Goal: Information Seeking & Learning: Learn about a topic

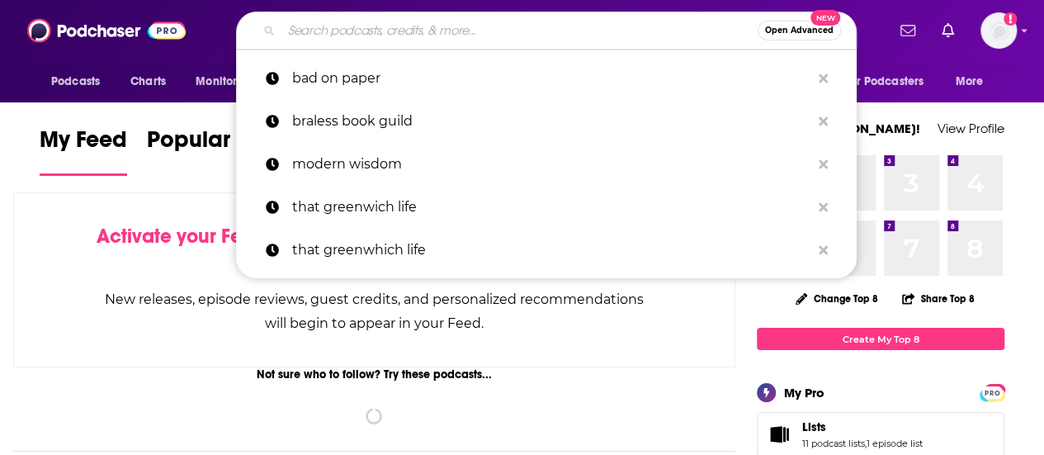
click at [438, 31] on input "Search podcasts, credits, & more..." at bounding box center [520, 30] width 476 height 26
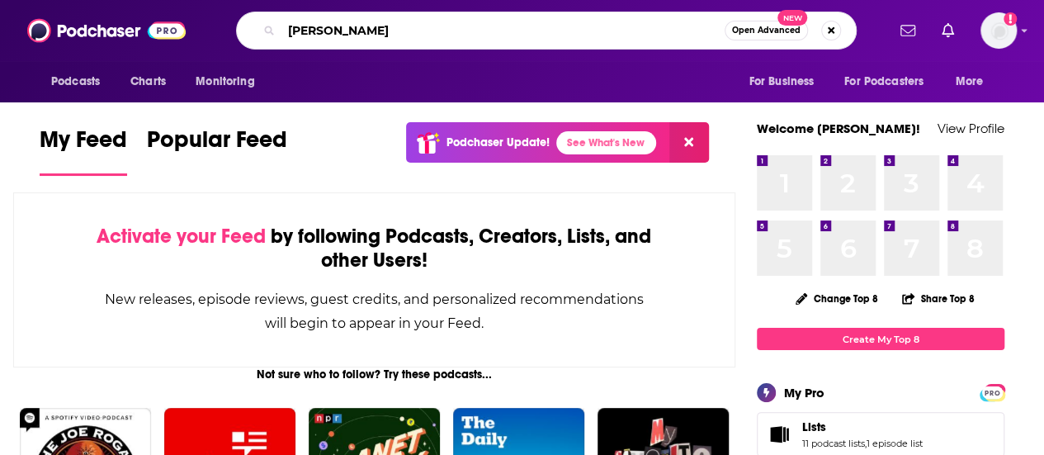
type input "[PERSON_NAME]"
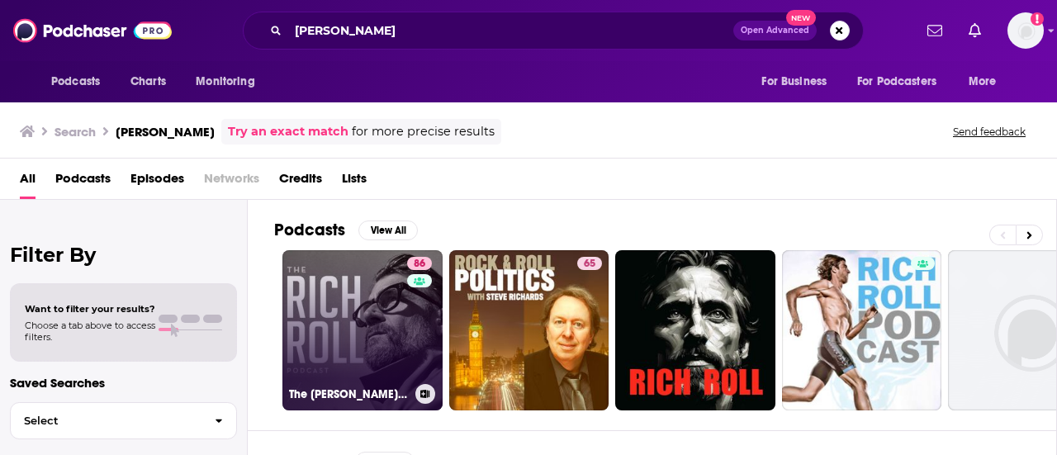
click at [380, 333] on link "86 The [PERSON_NAME] Podcast" at bounding box center [362, 330] width 160 height 160
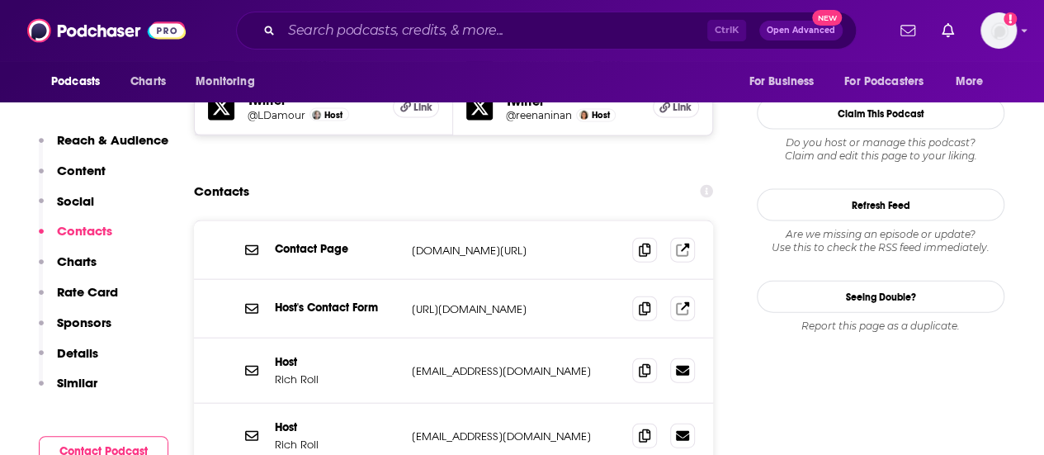
scroll to position [1651, 0]
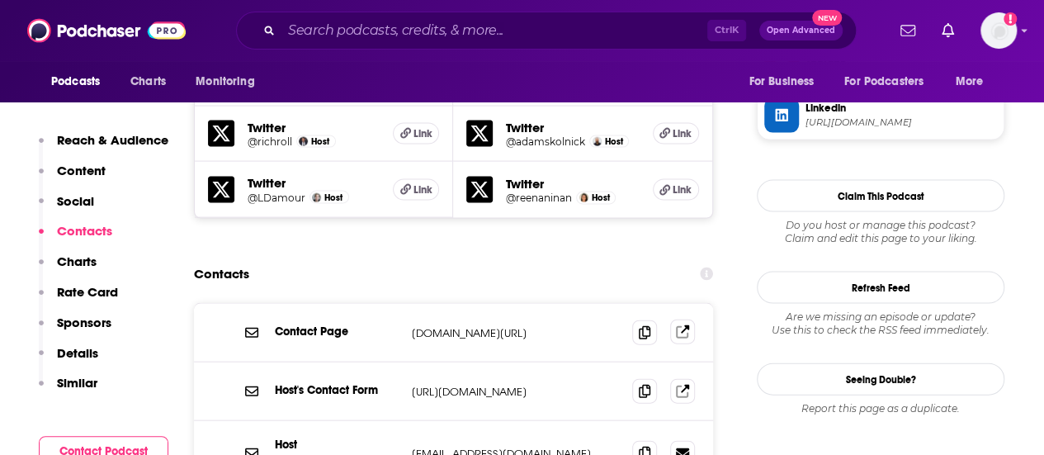
click at [684, 325] on icon at bounding box center [682, 331] width 13 height 13
click at [355, 23] on input "Search podcasts, credits, & more..." at bounding box center [495, 30] width 426 height 26
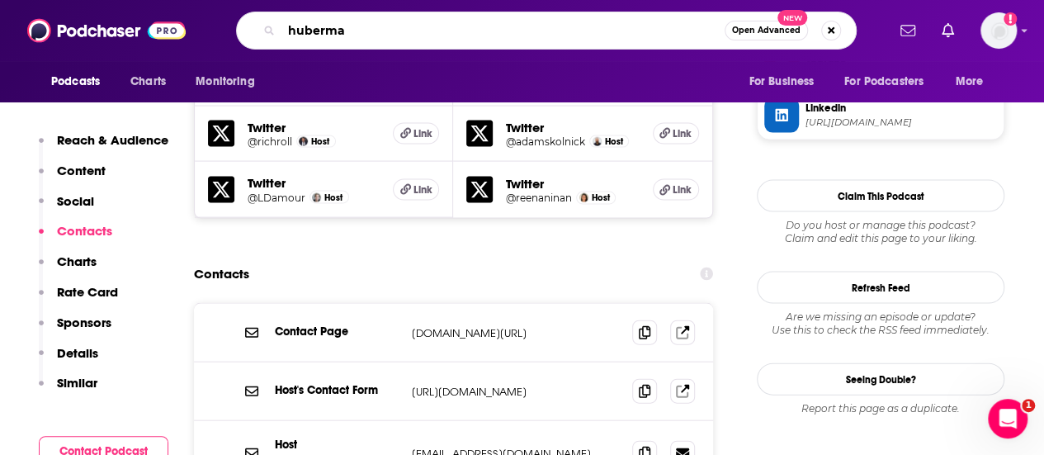
type input "huberman"
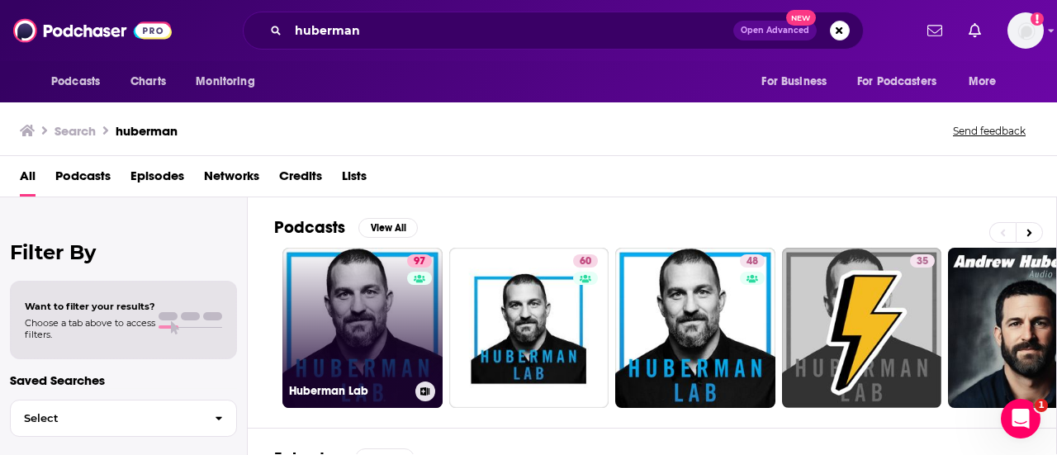
click at [375, 311] on link "97 Huberman Lab" at bounding box center [362, 328] width 160 height 160
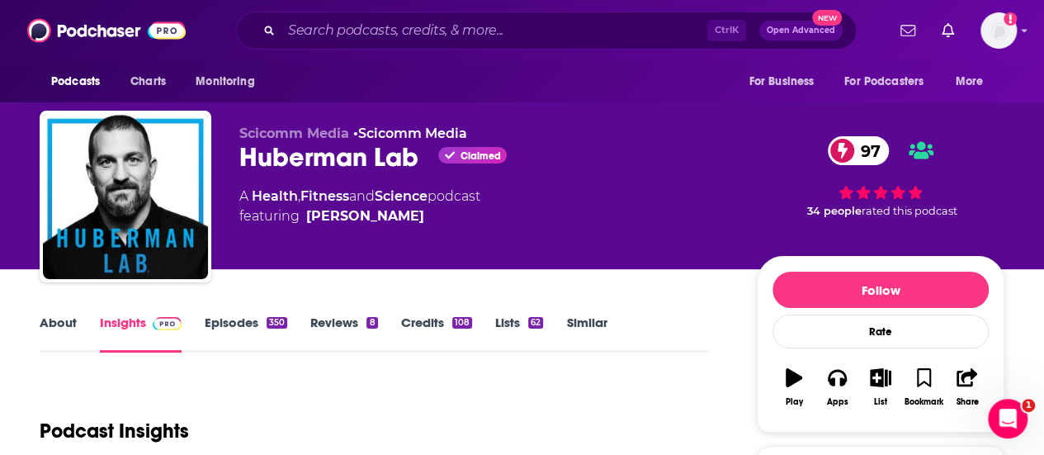
click at [307, 17] on div "Ctrl K Open Advanced New" at bounding box center [546, 31] width 621 height 38
click at [307, 21] on input "Search podcasts, credits, & more..." at bounding box center [495, 30] width 426 height 26
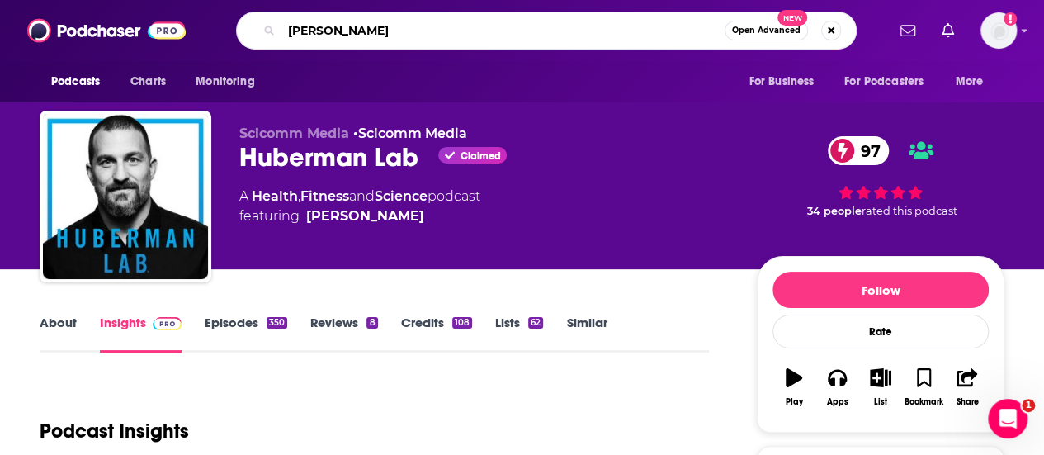
type input "[PERSON_NAME]"
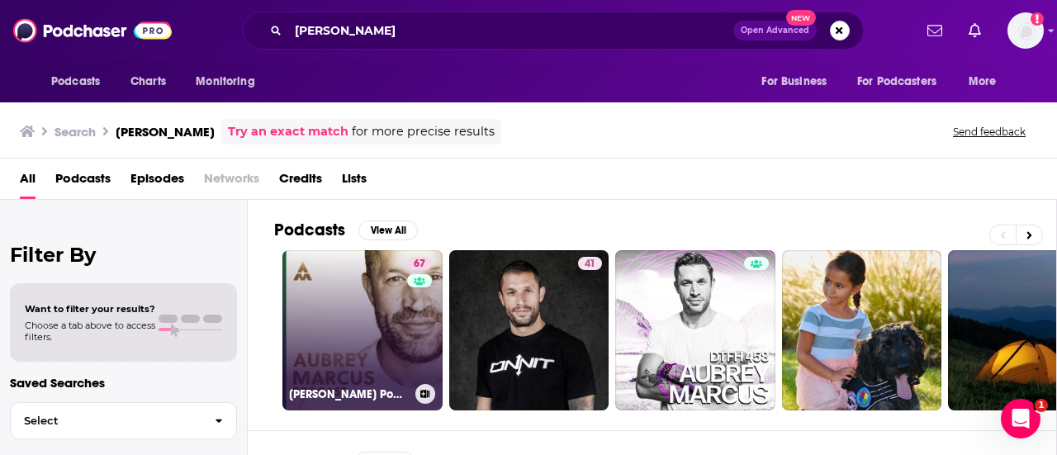
click at [357, 307] on link "67 [PERSON_NAME] Podcast" at bounding box center [362, 330] width 160 height 160
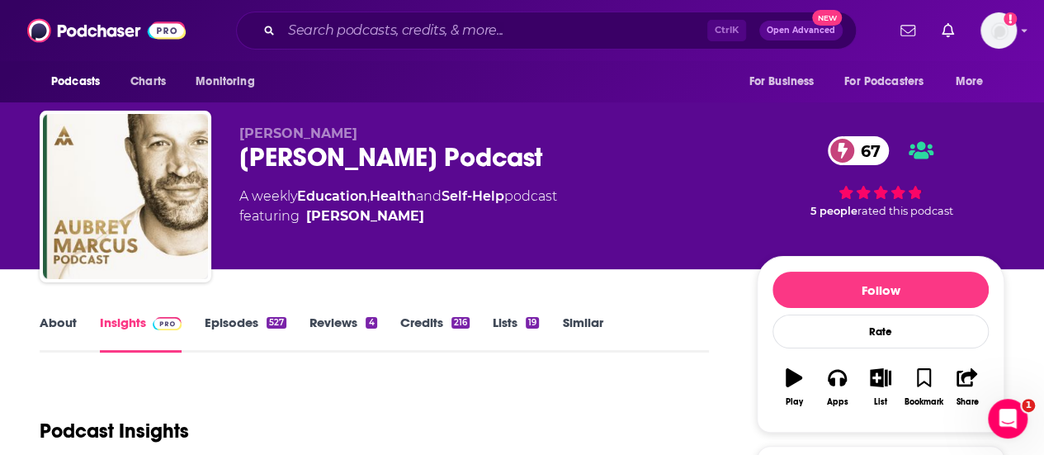
click at [234, 314] on div "About Insights Episodes 527 Reviews 4 Credits 216 Lists 19 Similar" at bounding box center [375, 332] width 670 height 40
click at [234, 320] on link "Episodes 527" at bounding box center [246, 334] width 82 height 38
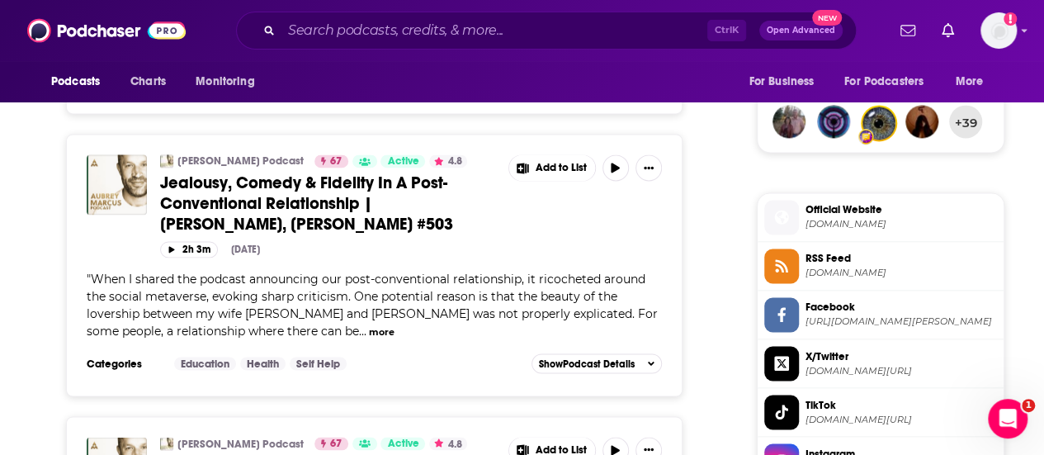
scroll to position [1238, 0]
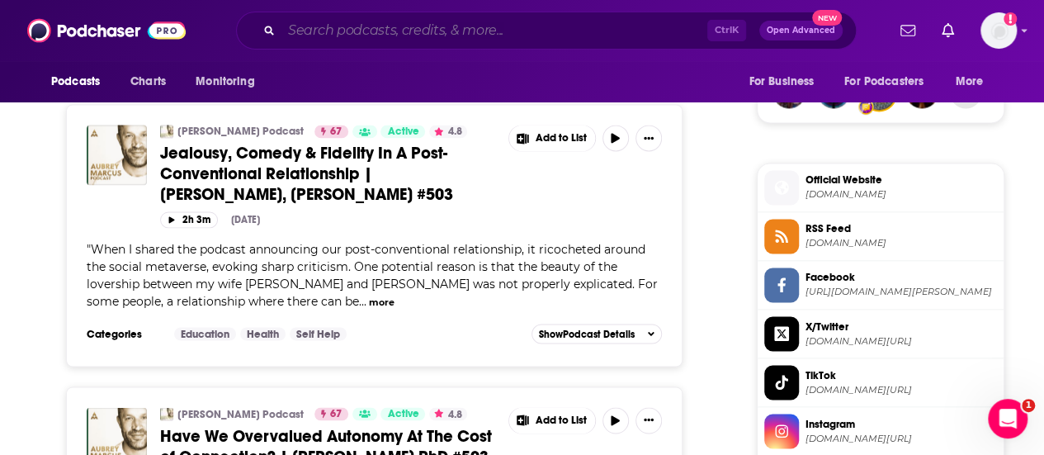
click at [438, 32] on input "Search podcasts, credits, & more..." at bounding box center [495, 30] width 426 height 26
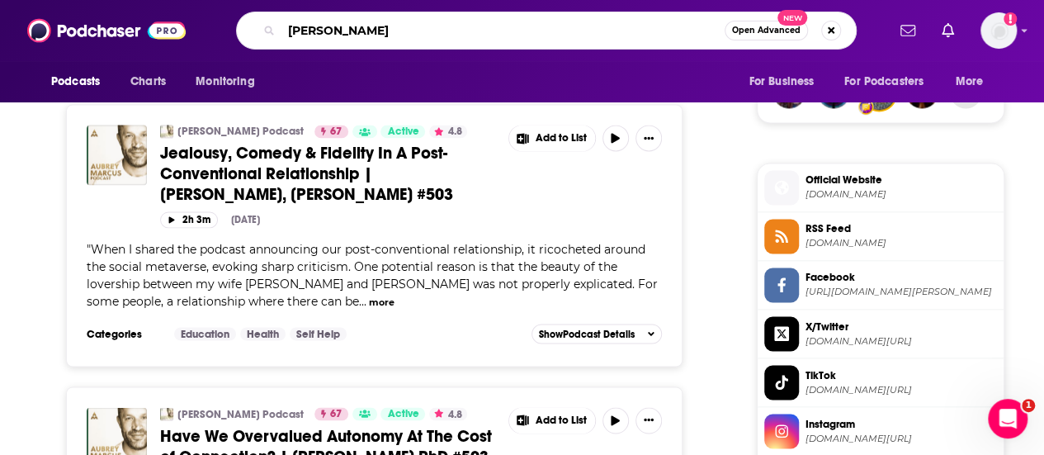
type input "[PERSON_NAME]"
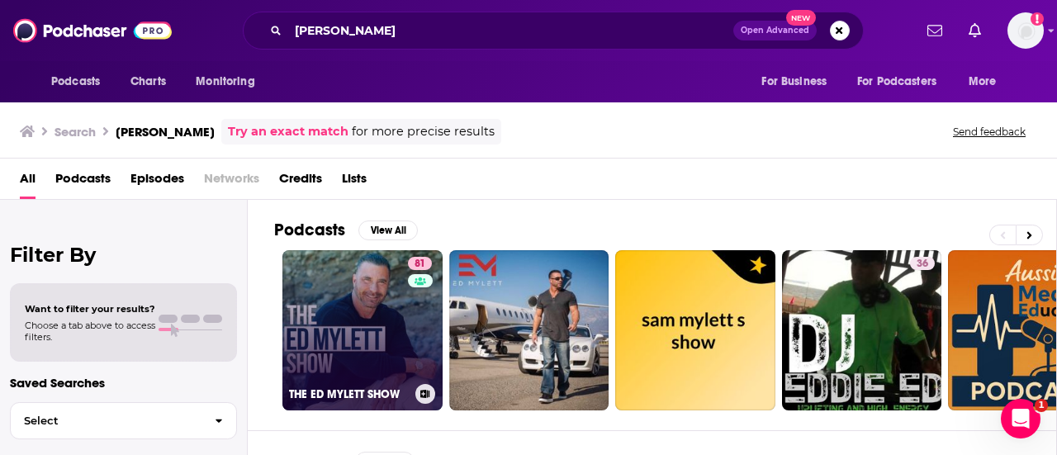
click at [402, 360] on link "81 THE [PERSON_NAME] SHOW" at bounding box center [362, 330] width 160 height 160
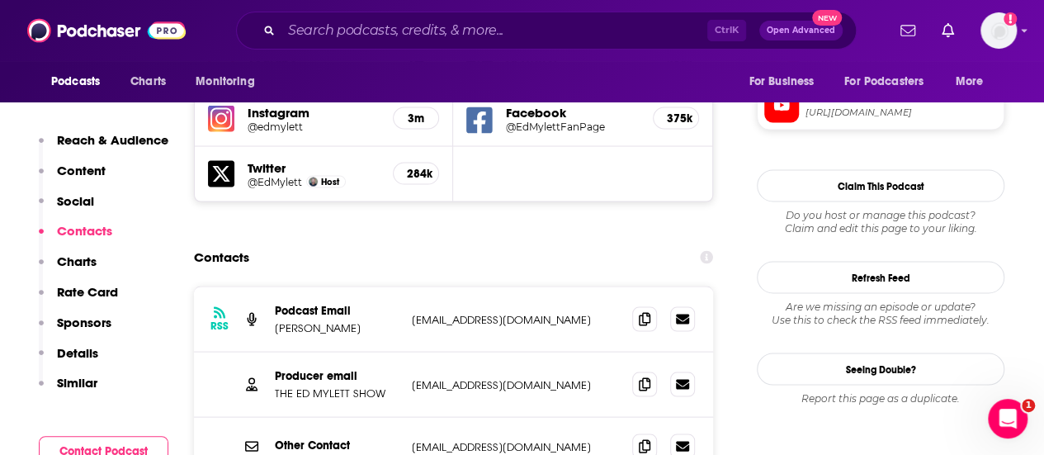
scroll to position [1569, 0]
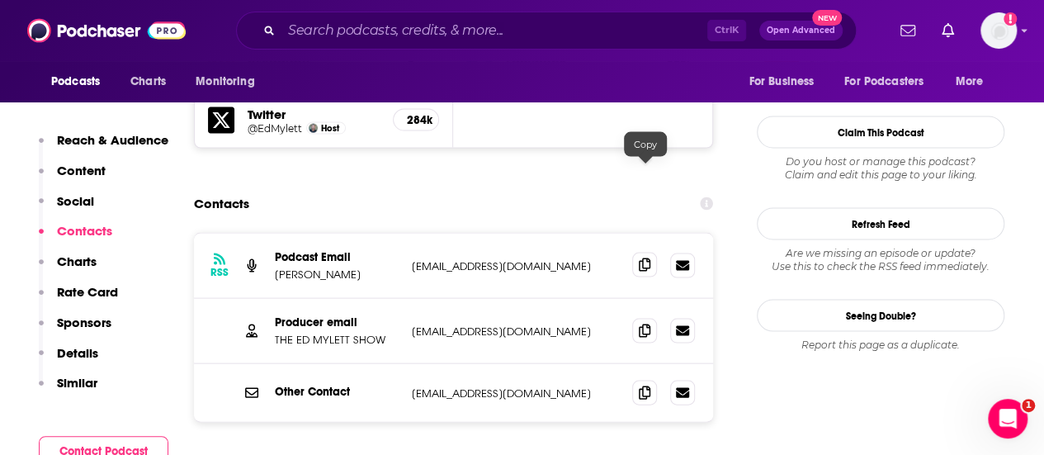
click at [651, 258] on icon at bounding box center [645, 264] width 12 height 13
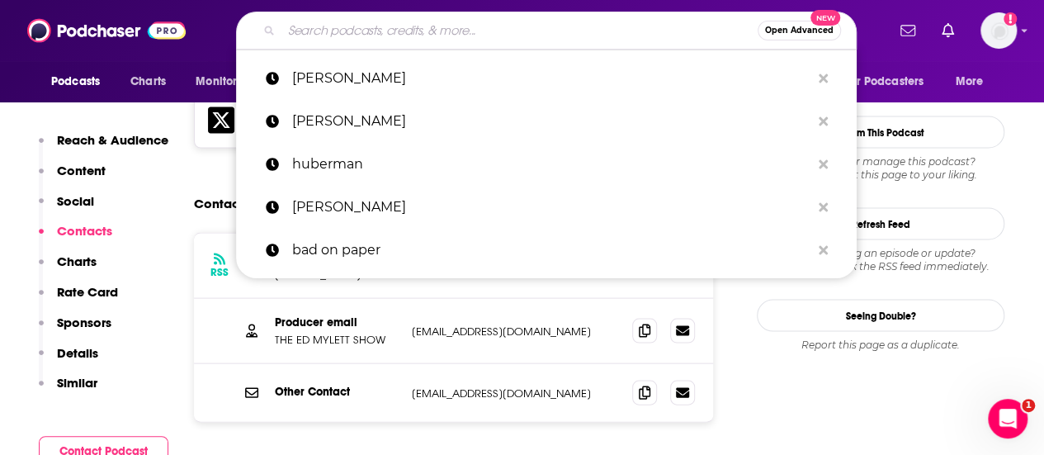
click at [549, 22] on input "Search podcasts, credits, & more..." at bounding box center [520, 30] width 476 height 26
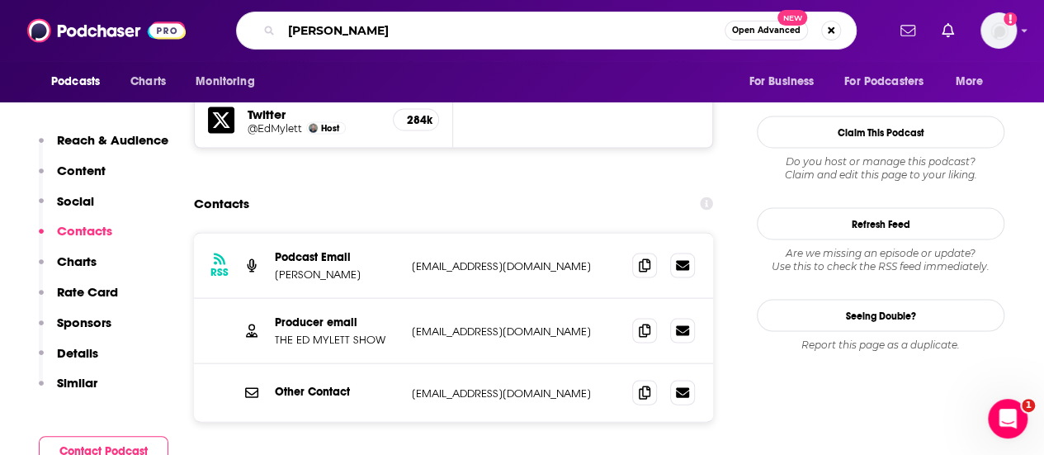
type input "[PERSON_NAME]"
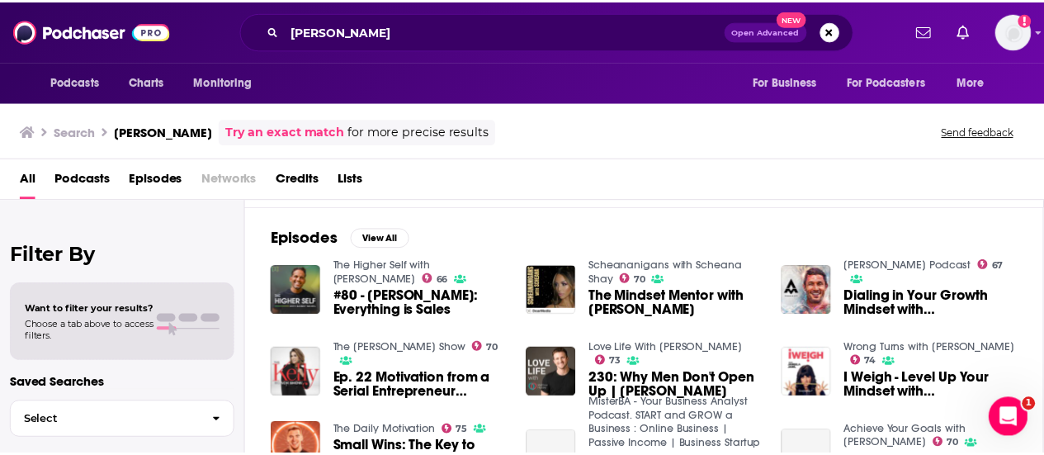
scroll to position [248, 0]
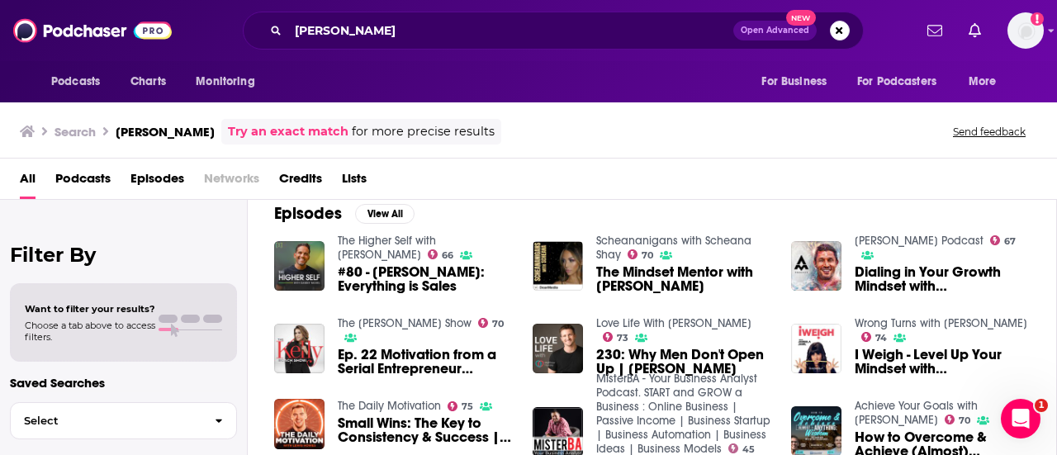
click at [436, 240] on link "The Higher Self with [PERSON_NAME]" at bounding box center [387, 248] width 98 height 28
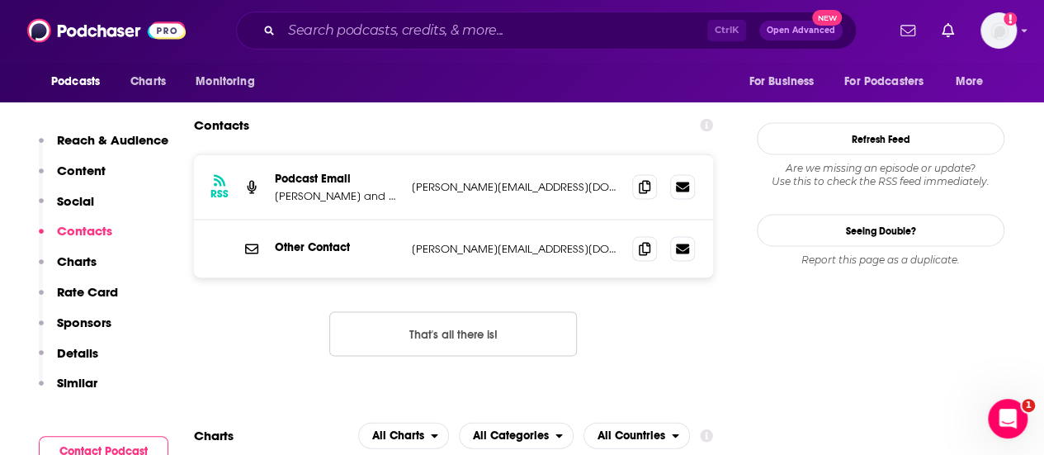
scroll to position [1404, 0]
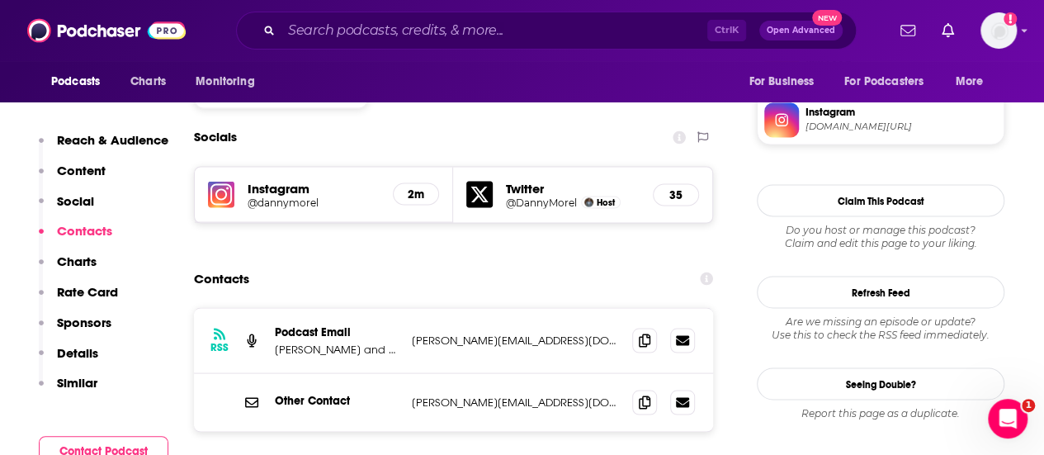
click at [360, 342] on p "[PERSON_NAME] and [PERSON_NAME]" at bounding box center [337, 349] width 124 height 14
click at [647, 333] on icon at bounding box center [645, 339] width 12 height 13
click at [409, 17] on div "Ctrl K Open Advanced New" at bounding box center [546, 31] width 621 height 38
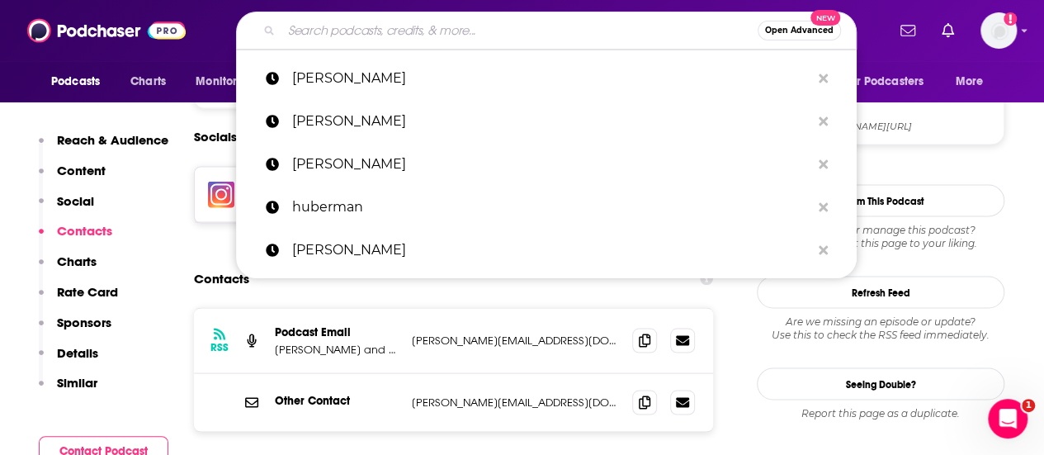
click at [415, 23] on input "Search podcasts, credits, & more..." at bounding box center [520, 30] width 476 height 26
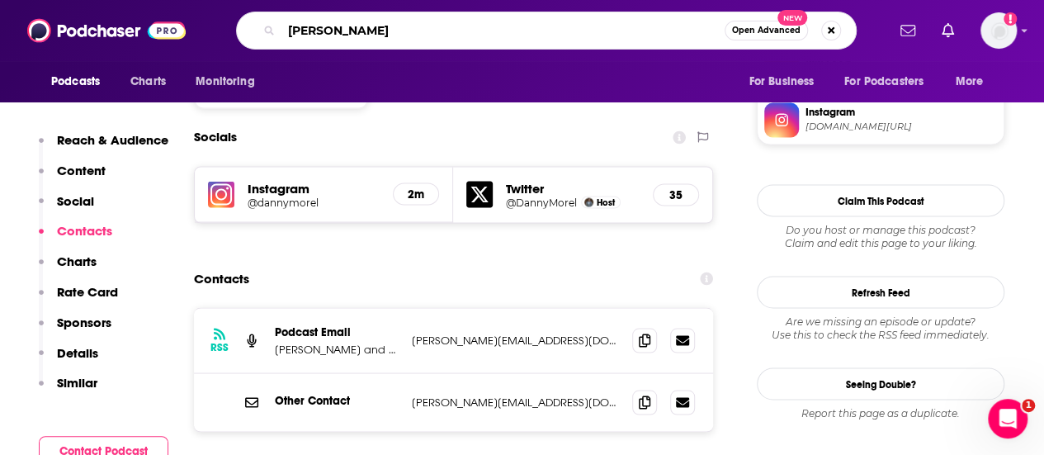
type input "[PERSON_NAME]"
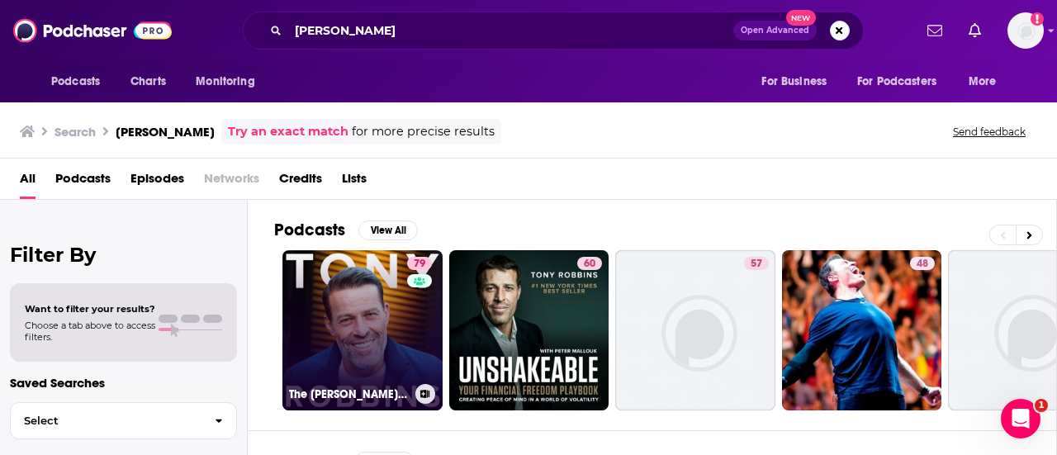
click at [362, 310] on link "79 The [PERSON_NAME] Podcast" at bounding box center [362, 330] width 160 height 160
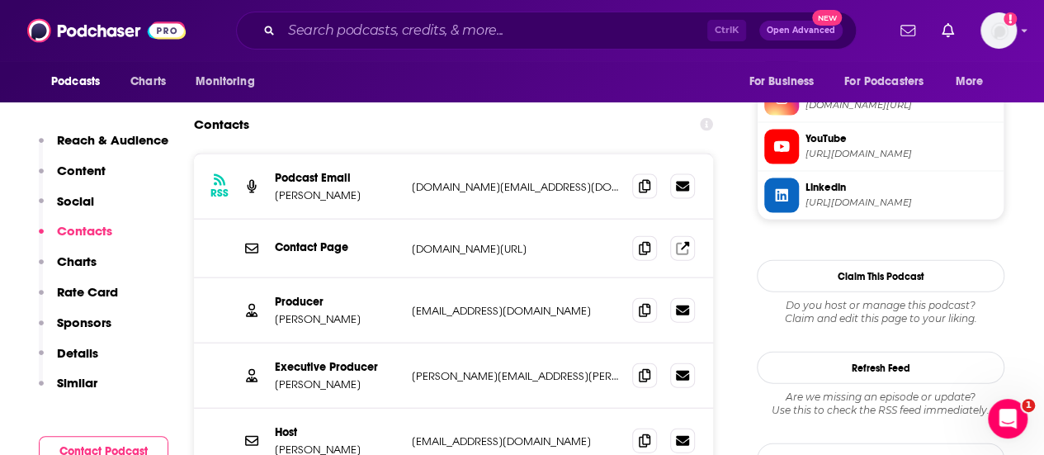
scroll to position [1734, 0]
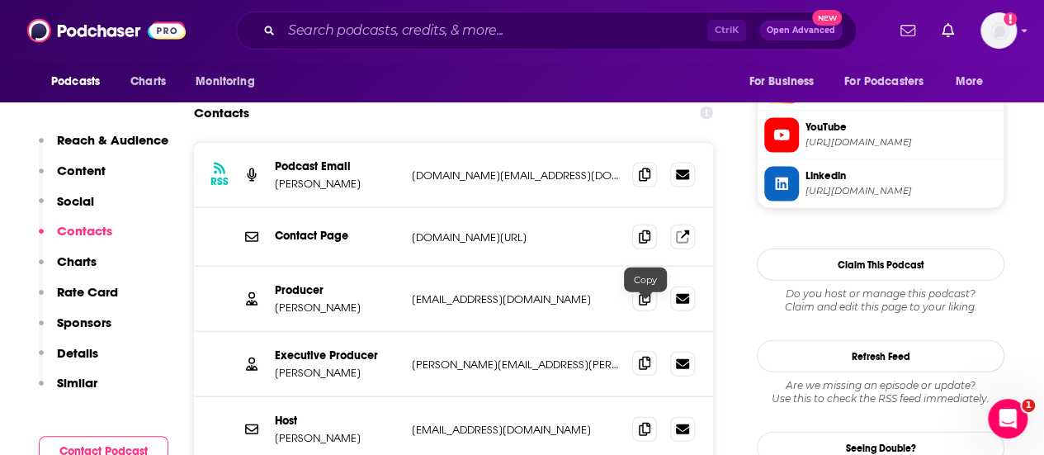
click at [646, 357] on icon at bounding box center [645, 363] width 12 height 13
click at [639, 351] on span at bounding box center [644, 363] width 25 height 25
click at [643, 291] on icon at bounding box center [645, 297] width 12 height 13
click at [516, 20] on input "Search podcasts, credits, & more..." at bounding box center [495, 30] width 426 height 26
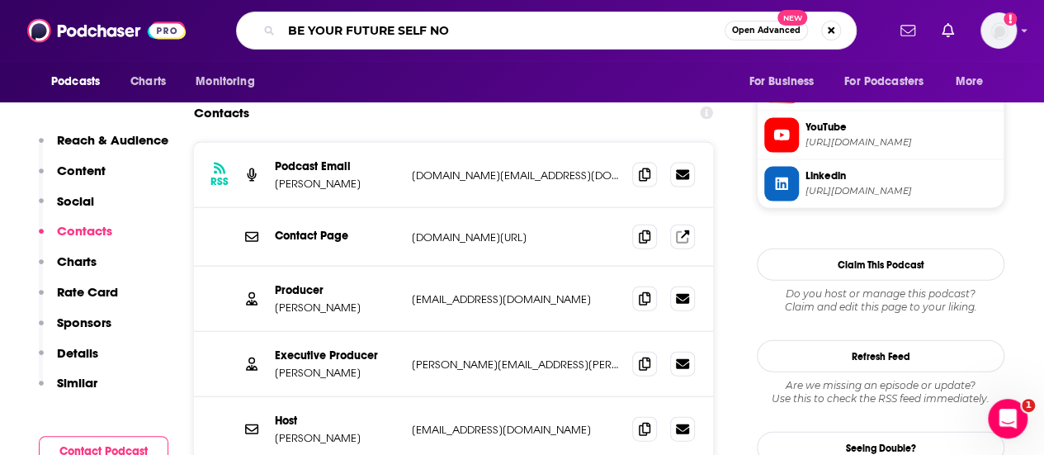
type input "BE YOUR FUTURE SELF NOW"
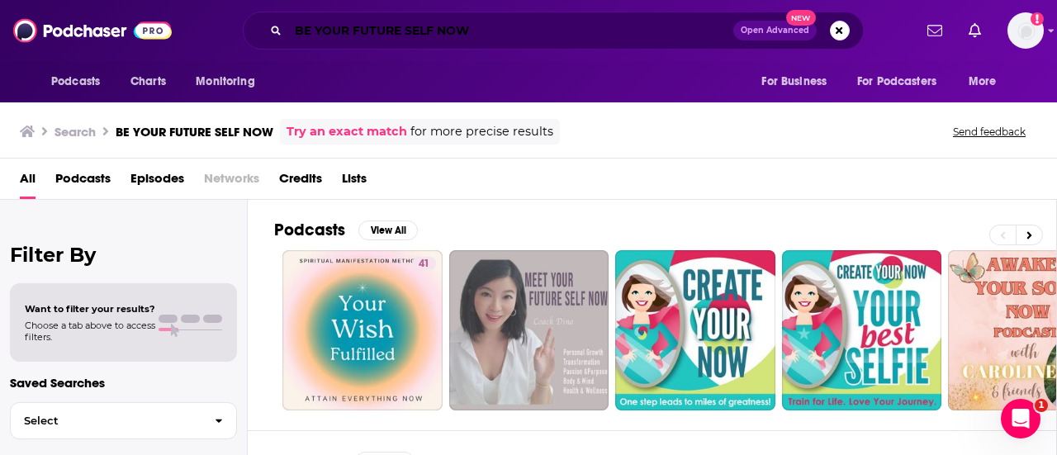
drag, startPoint x: 500, startPoint y: 30, endPoint x: -62, endPoint y: 21, distance: 562.3
click at [0, 21] on html "Podcasts Charts Monitoring BE YOUR FUTURE SELF NOW Open Advanced New For Busine…" at bounding box center [528, 227] width 1057 height 455
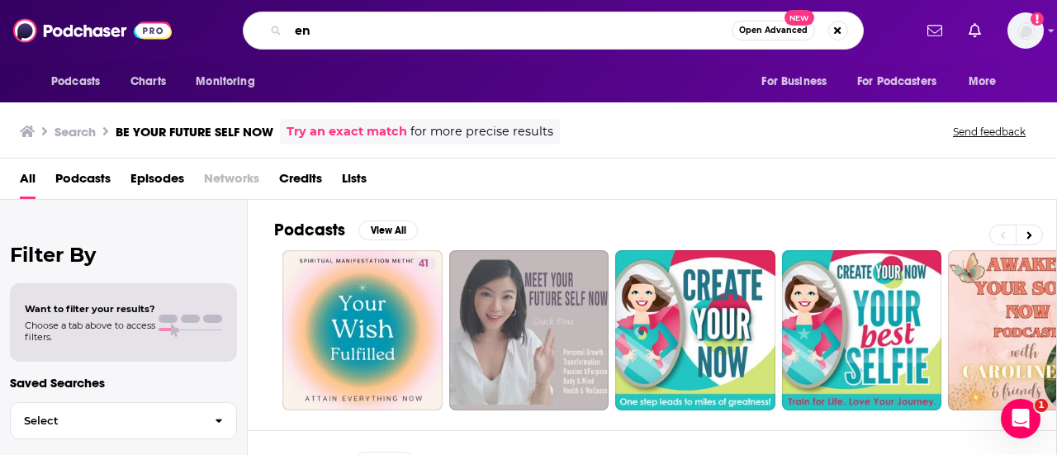
type input "e"
type input "[PERSON_NAME]"
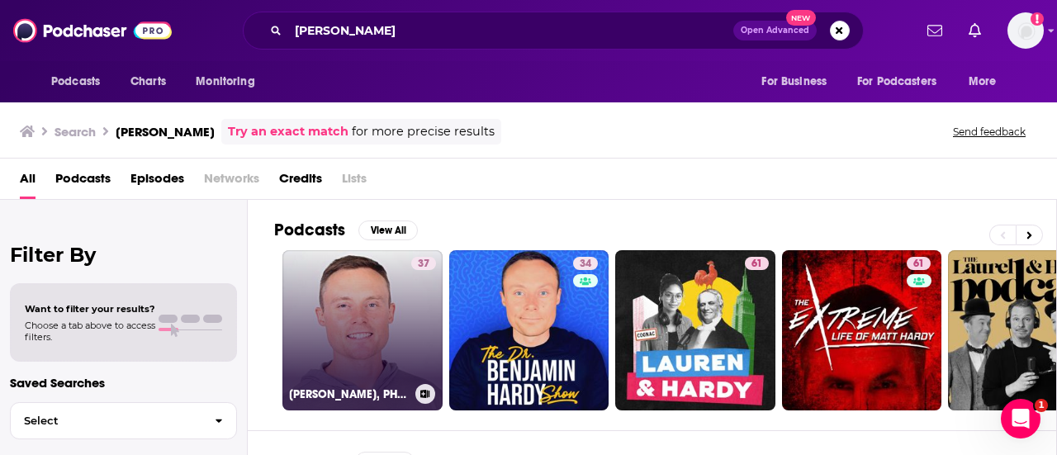
click at [411, 343] on div "37" at bounding box center [423, 320] width 25 height 127
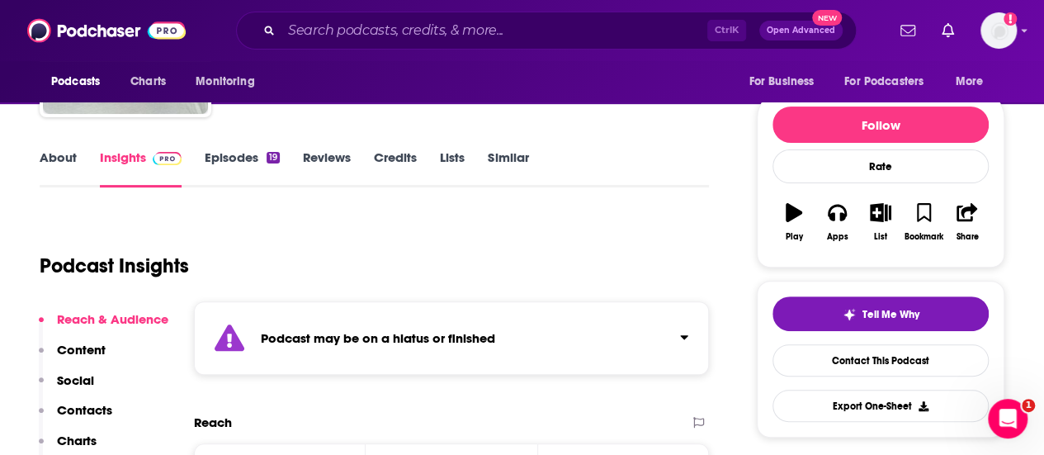
scroll to position [330, 0]
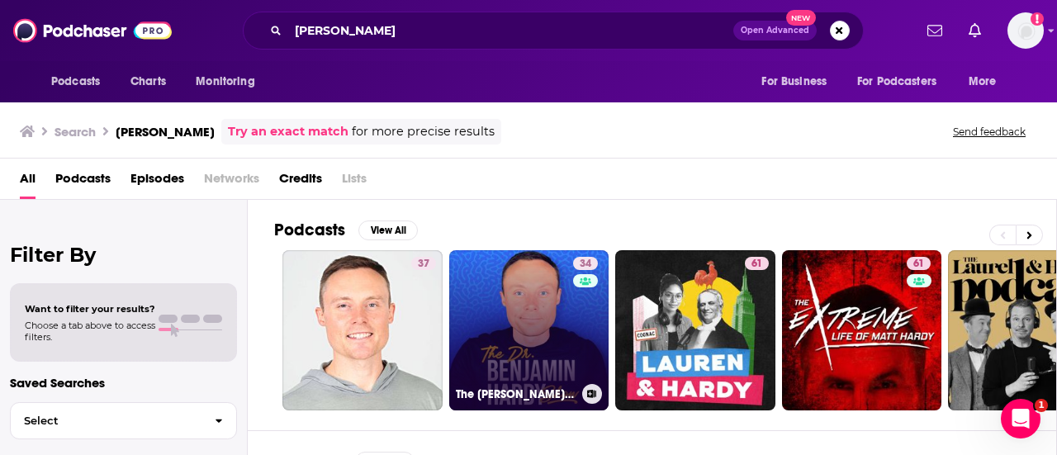
click at [523, 317] on link "34 The [PERSON_NAME] Show" at bounding box center [529, 330] width 160 height 160
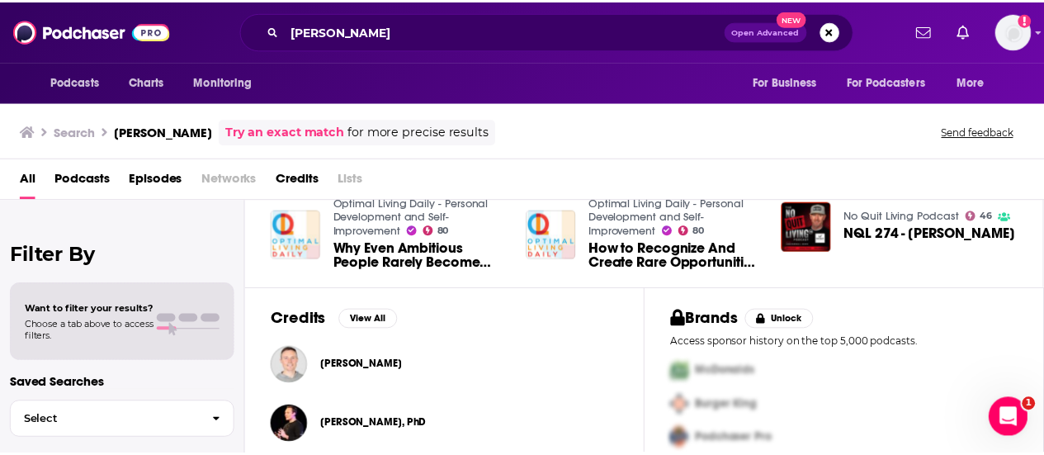
scroll to position [461, 0]
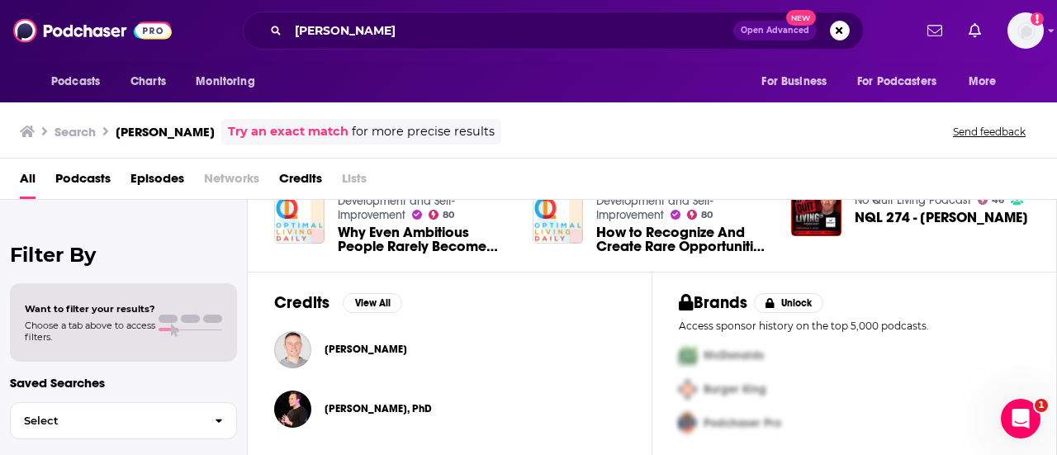
click at [407, 348] on span "[PERSON_NAME]" at bounding box center [365, 349] width 83 height 13
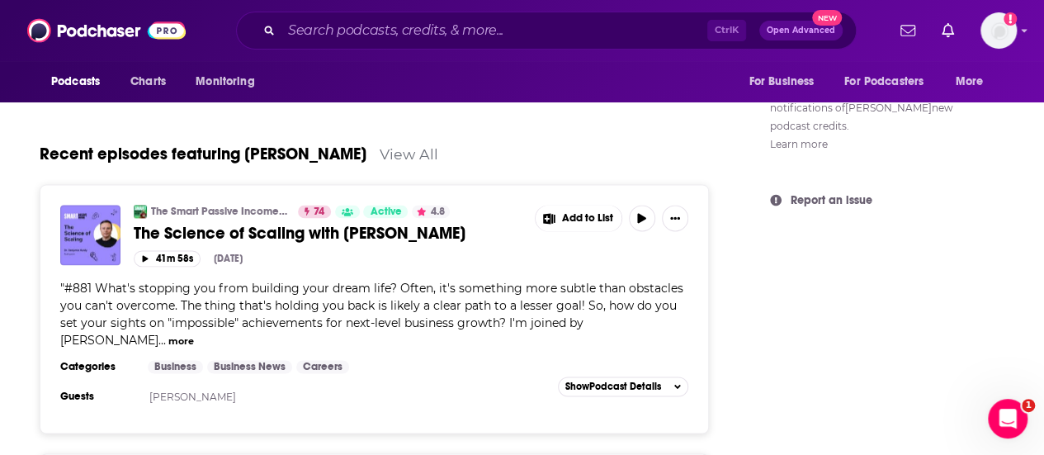
scroll to position [1156, 0]
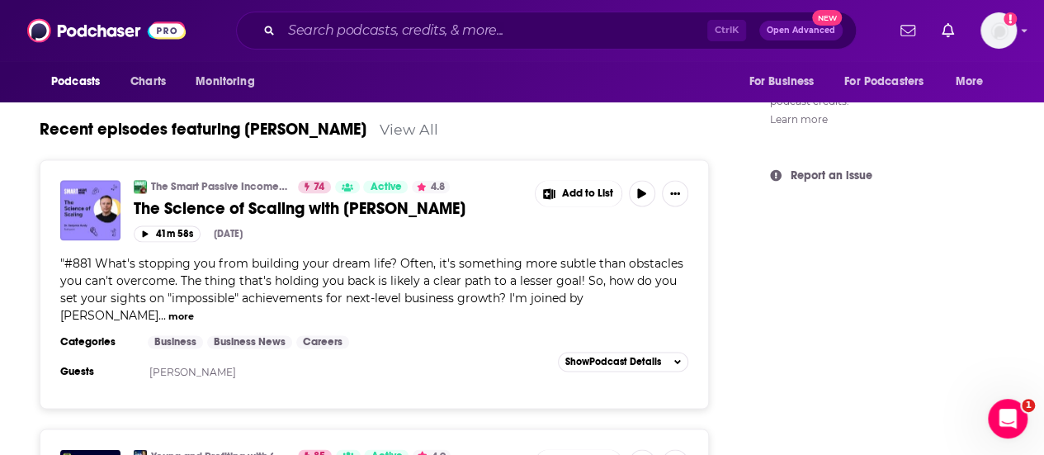
click at [501, 16] on div "Ctrl K Open Advanced New" at bounding box center [546, 31] width 621 height 38
click at [507, 30] on input "Search podcasts, credits, & more..." at bounding box center [495, 30] width 426 height 26
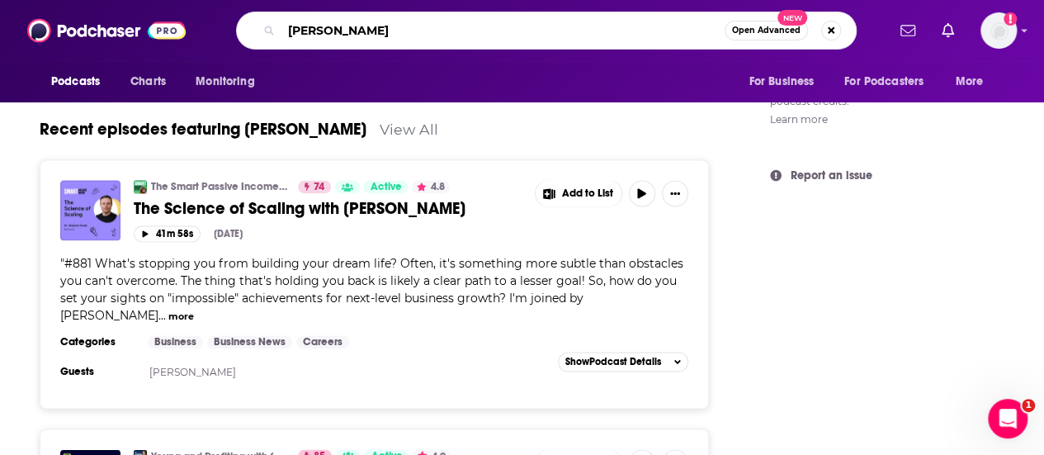
type input "[PERSON_NAME]"
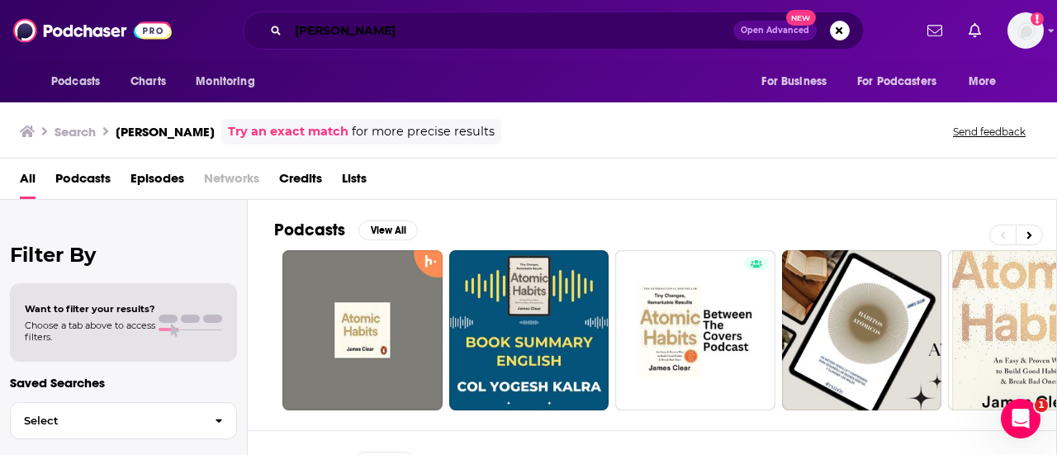
click at [494, 26] on input "[PERSON_NAME]" at bounding box center [510, 30] width 445 height 26
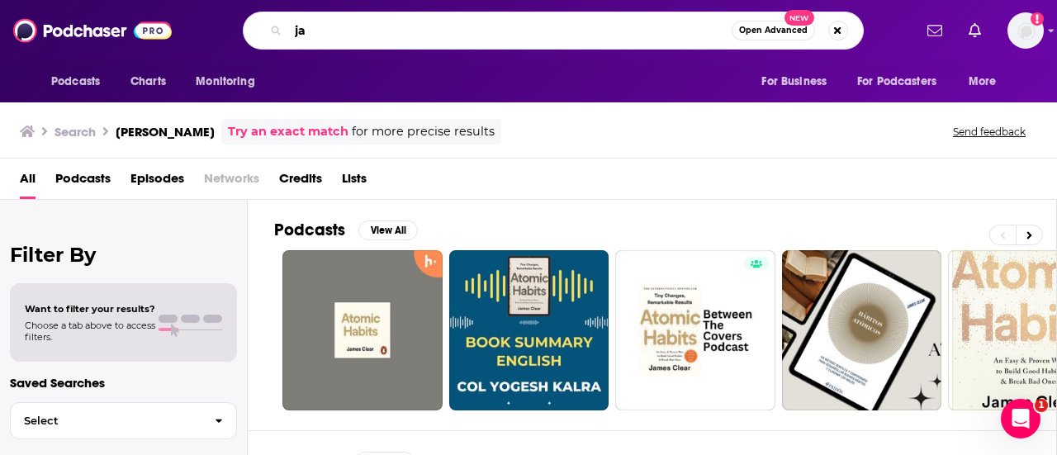
type input "j"
type input "deep questions"
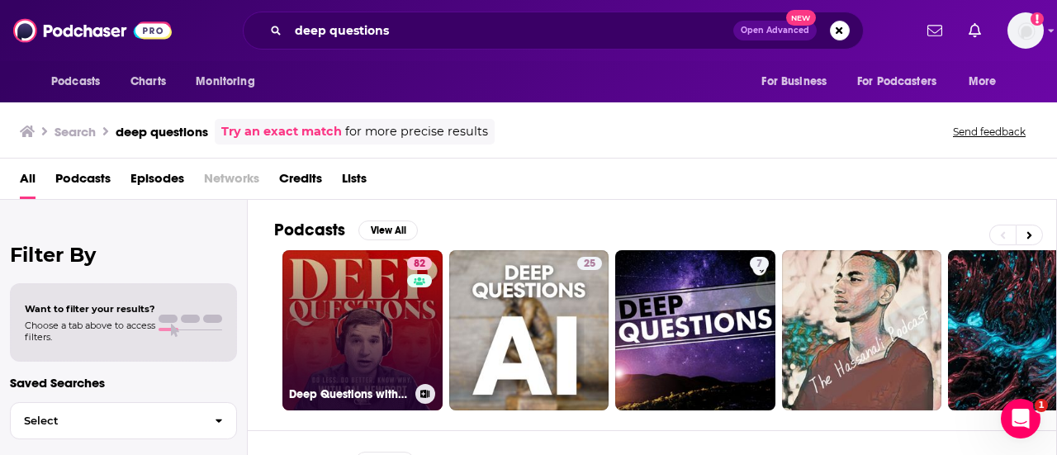
click at [413, 318] on div "82" at bounding box center [421, 320] width 29 height 127
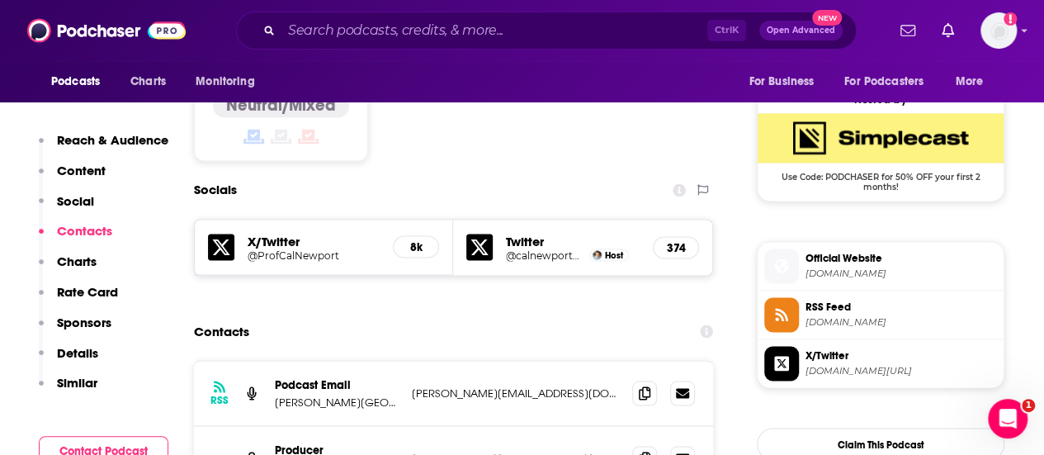
scroll to position [1404, 0]
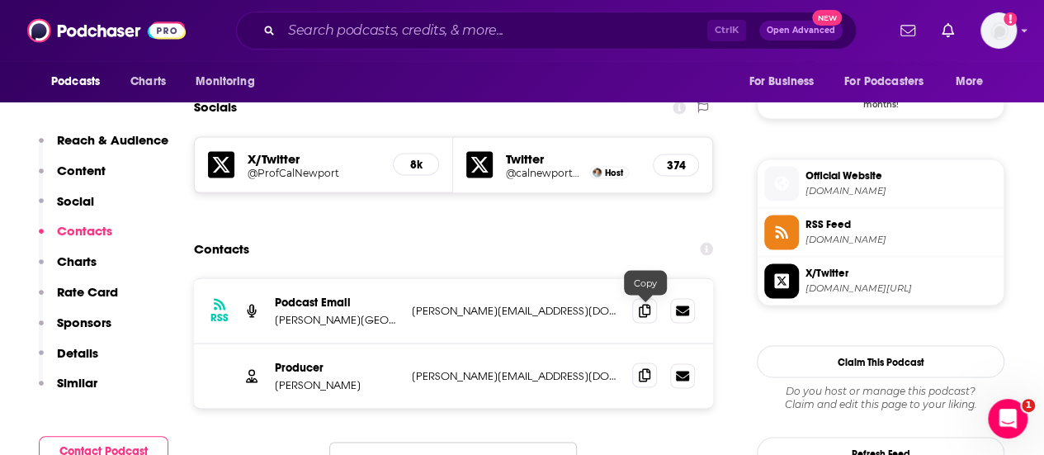
click at [640, 368] on icon at bounding box center [645, 374] width 12 height 13
click at [446, 39] on input "Search podcasts, credits, & more..." at bounding box center [495, 30] width 426 height 26
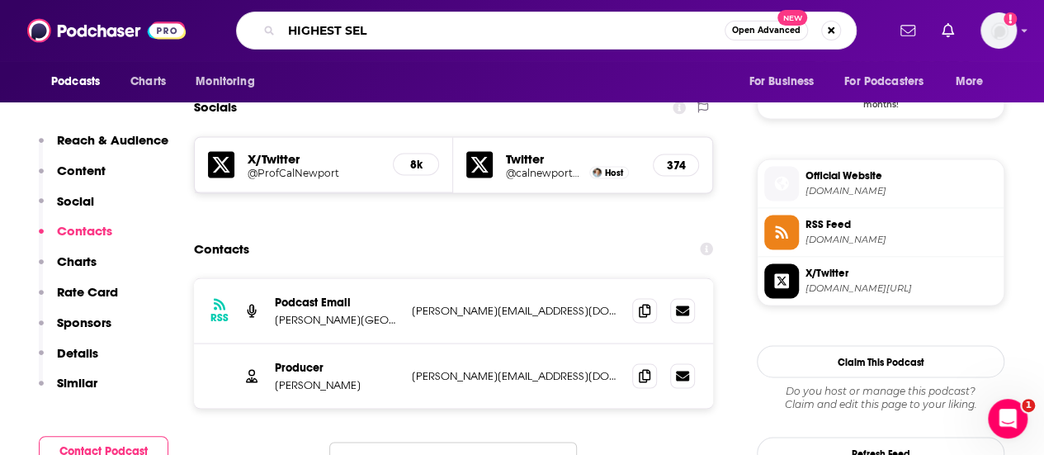
type input "HIGHEST SELF"
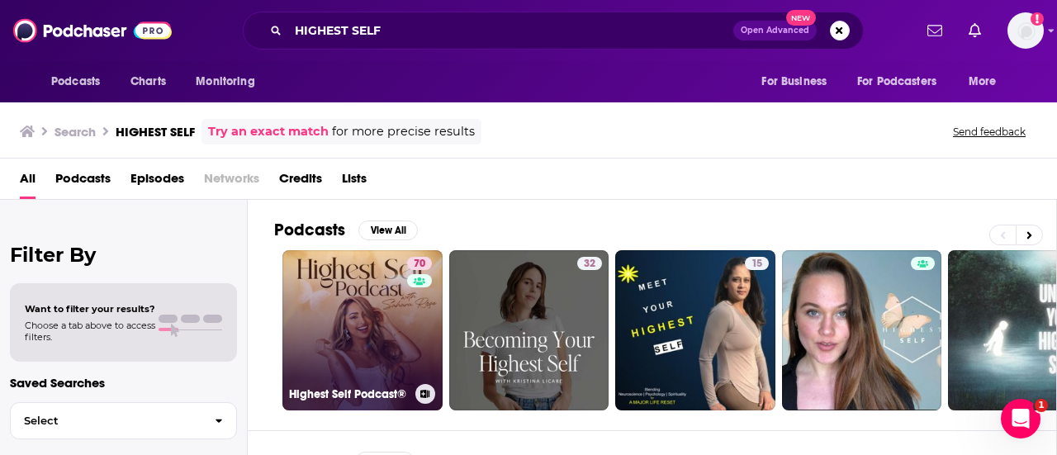
click at [411, 339] on div "70" at bounding box center [421, 320] width 29 height 127
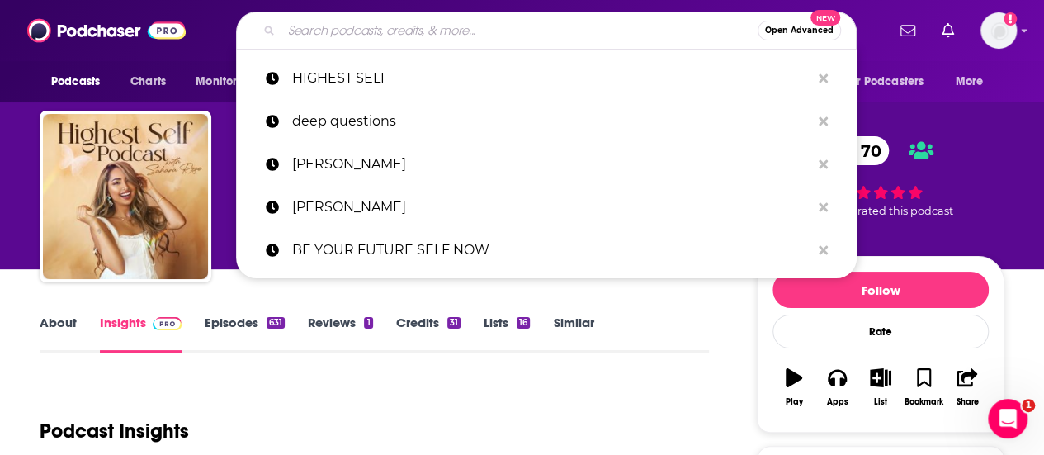
click at [424, 36] on input "Search podcasts, credits, & more..." at bounding box center [520, 30] width 476 height 26
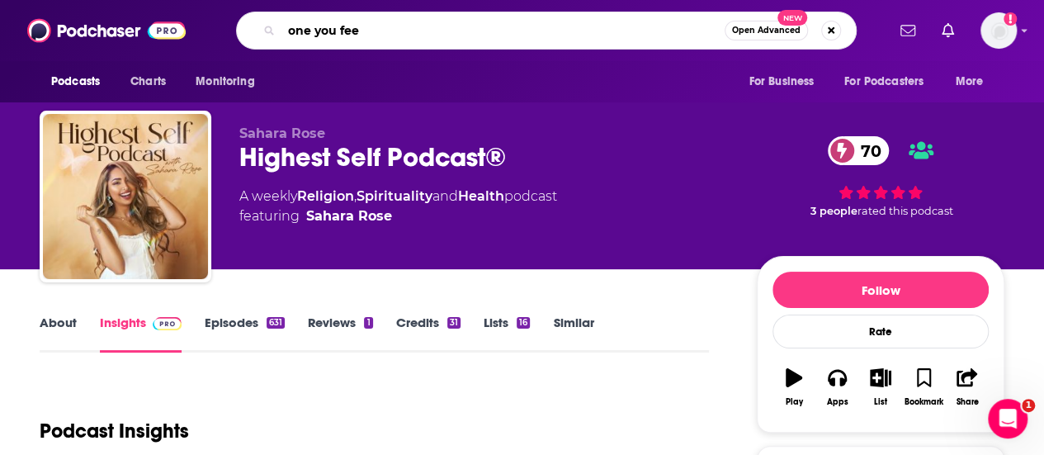
type input "one you feed"
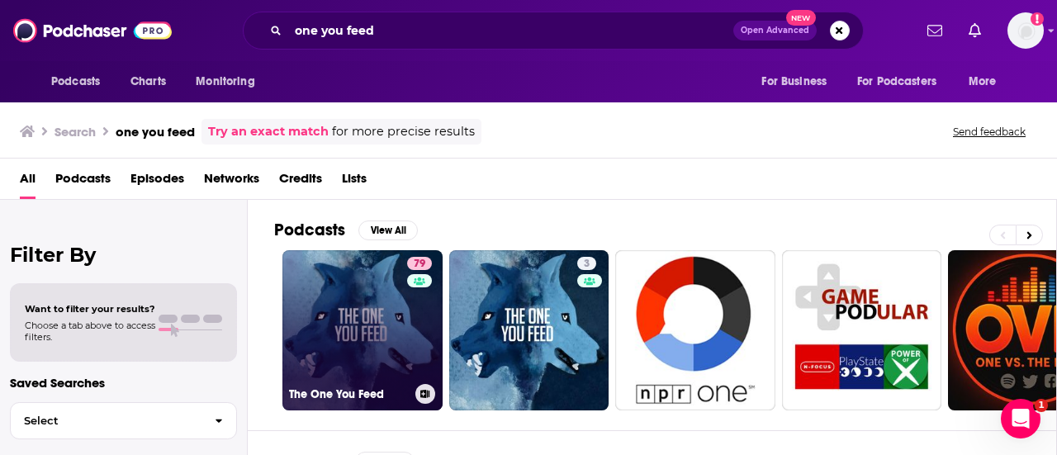
click at [368, 324] on link "79 The One You Feed" at bounding box center [362, 330] width 160 height 160
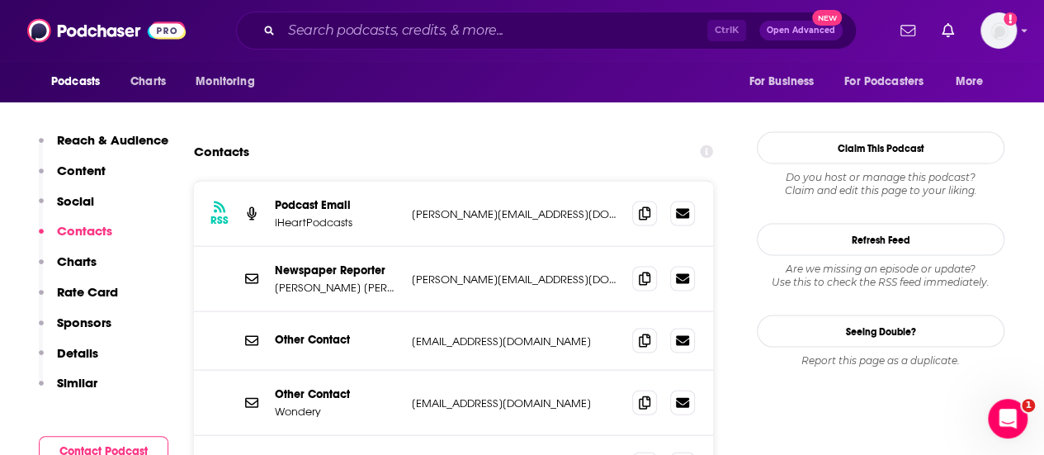
scroll to position [1569, 0]
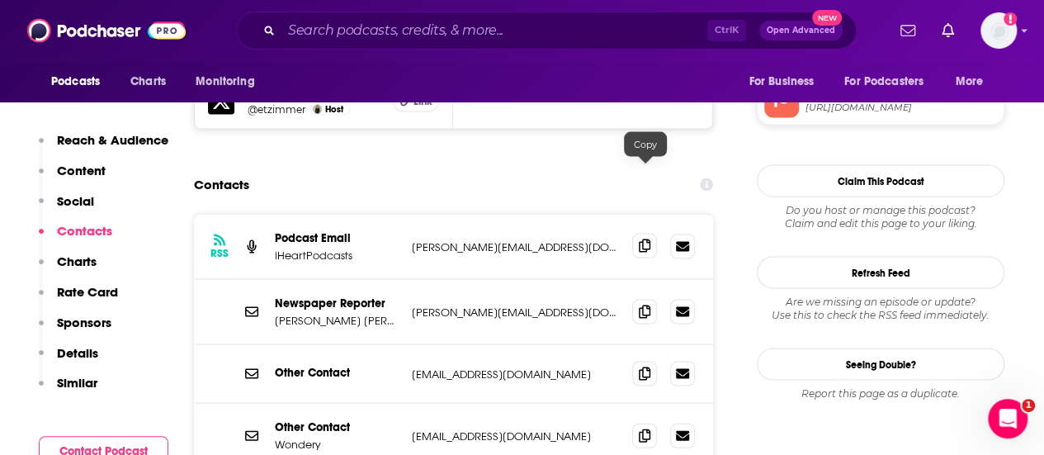
click at [647, 239] on icon at bounding box center [645, 245] width 12 height 13
click at [466, 25] on input "Search podcasts, credits, & more..." at bounding box center [495, 30] width 426 height 26
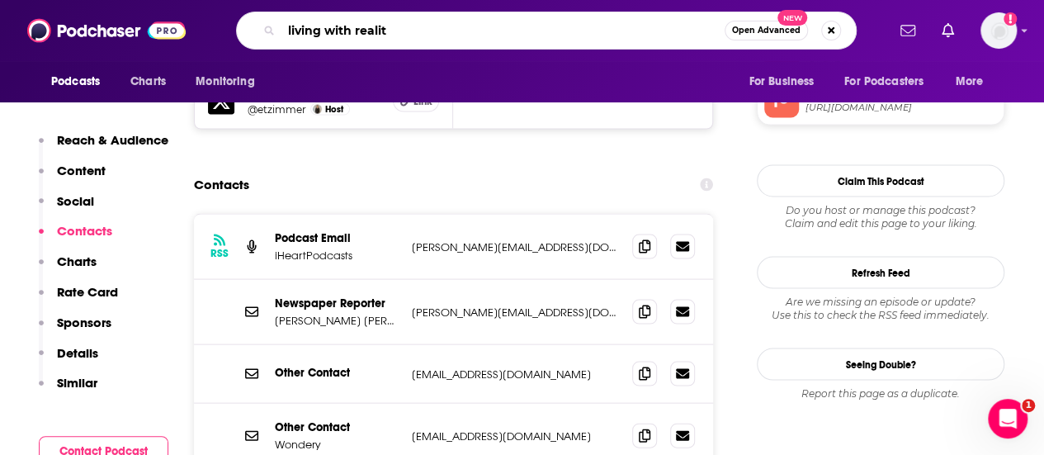
type input "living with reality"
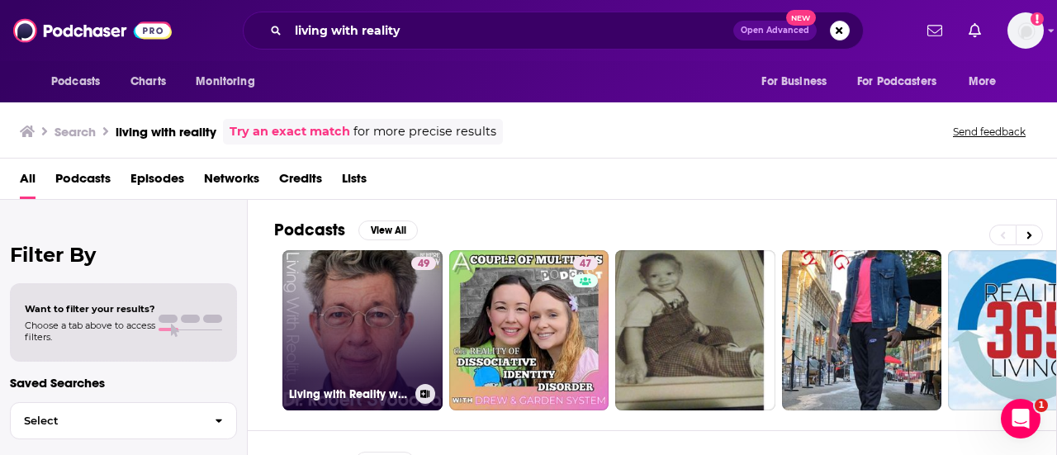
click at [348, 343] on link "49 Living with Reality with [PERSON_NAME]" at bounding box center [362, 330] width 160 height 160
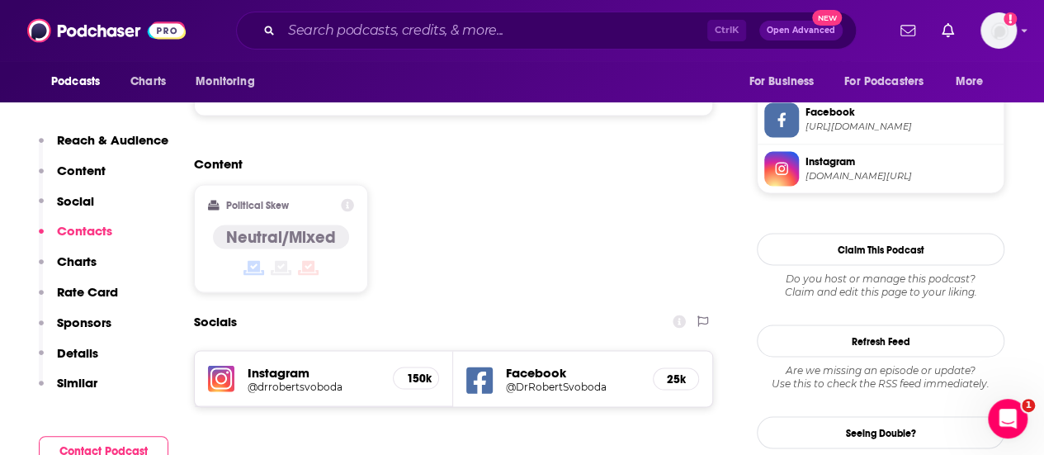
scroll to position [1569, 0]
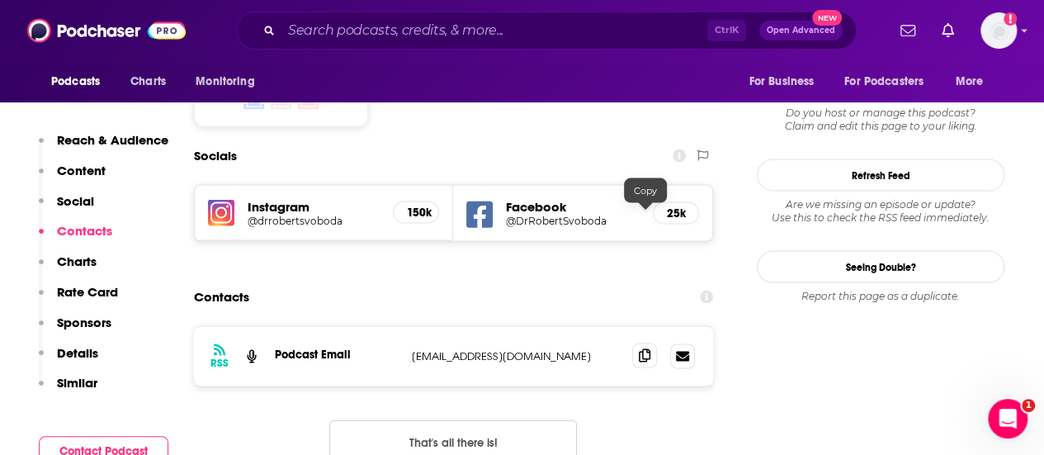
click at [646, 349] on icon at bounding box center [645, 355] width 12 height 13
click at [436, 14] on div "Ctrl K Open Advanced New" at bounding box center [546, 31] width 621 height 38
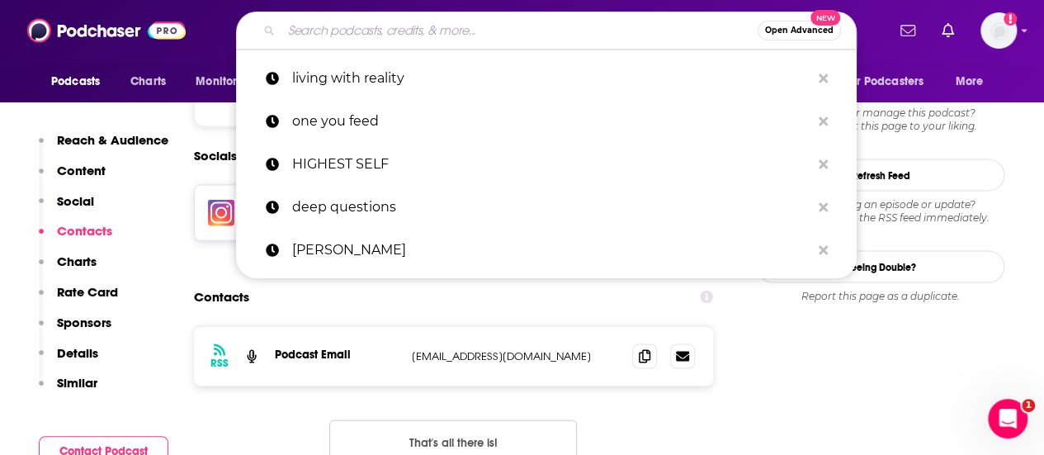
click at [423, 30] on input "Search podcasts, credits, & more..." at bounding box center [520, 30] width 476 height 26
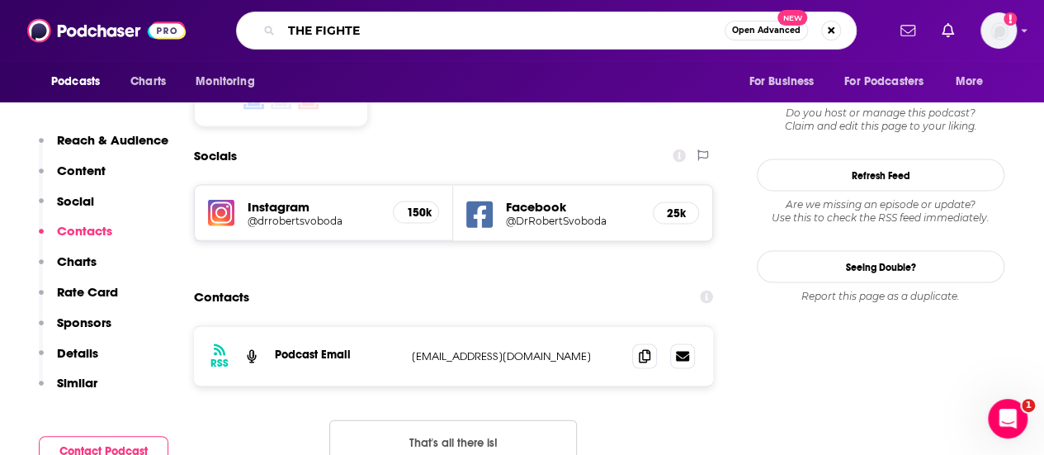
type input "THE FIGHTER"
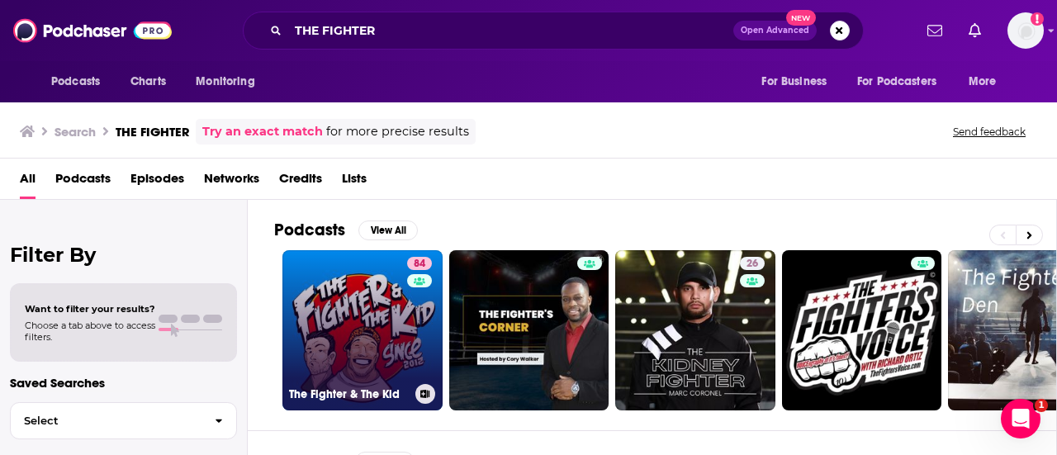
click at [375, 328] on link "84 The Fighter & The Kid" at bounding box center [362, 330] width 160 height 160
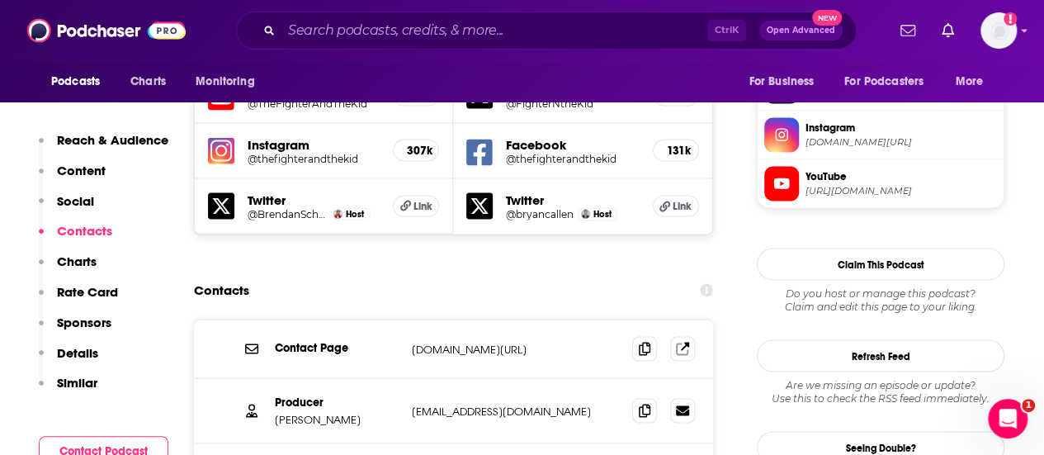
scroll to position [1569, 0]
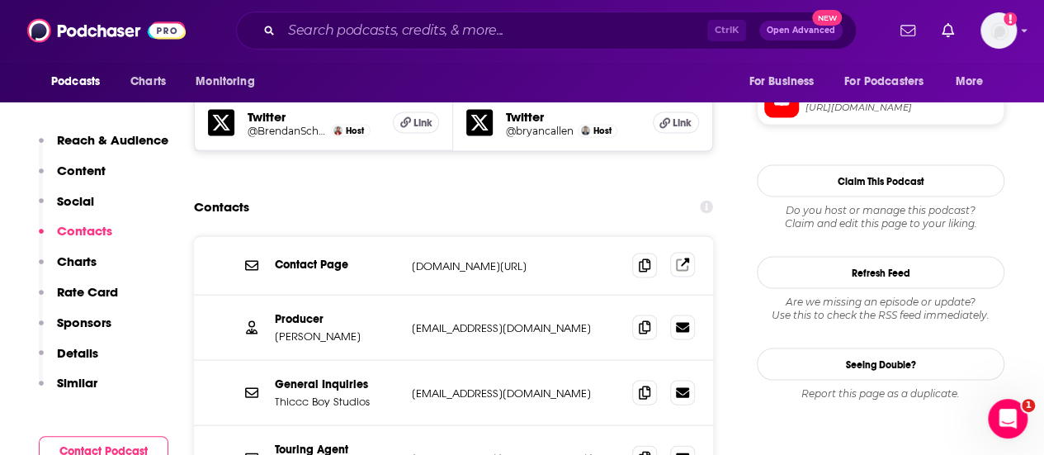
click at [684, 258] on icon at bounding box center [682, 264] width 13 height 13
click at [434, 30] on input "Search podcasts, credits, & more..." at bounding box center [495, 30] width 426 height 26
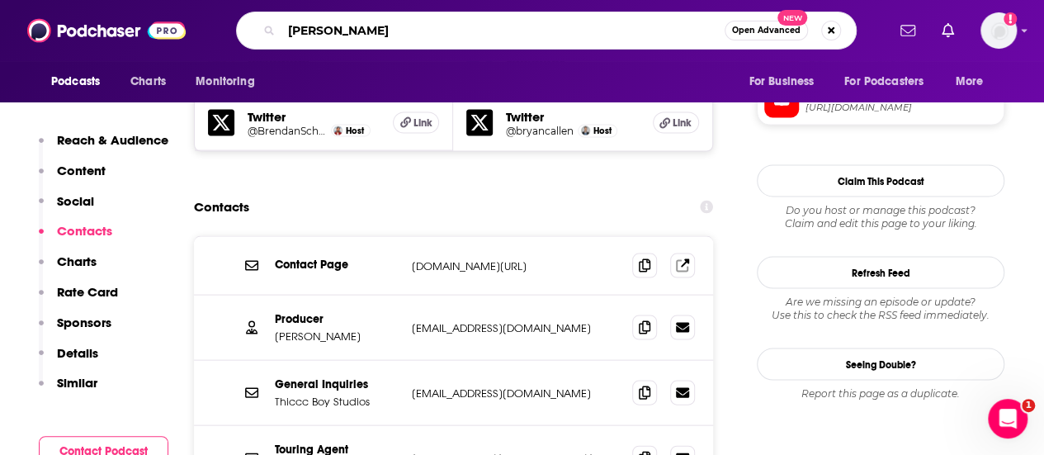
type input "[PERSON_NAME]"
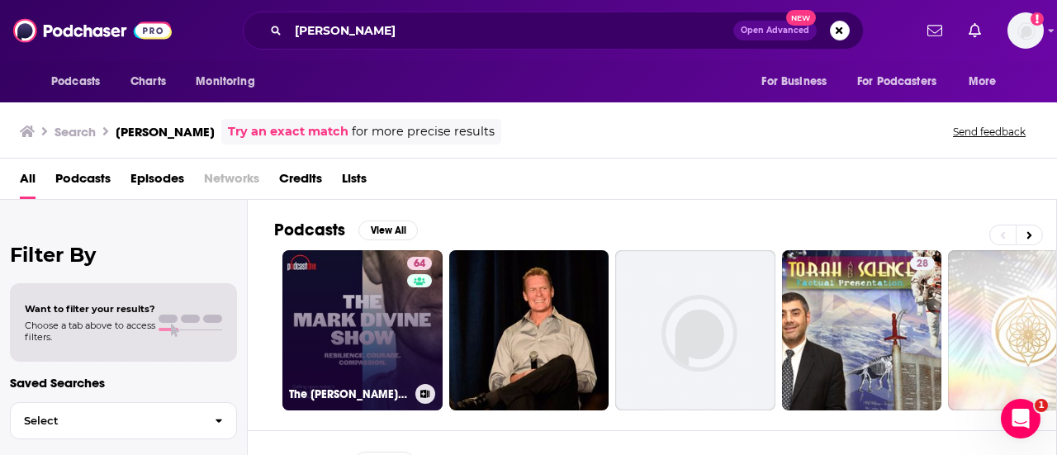
click at [360, 318] on link "64 The [PERSON_NAME] Show" at bounding box center [362, 330] width 160 height 160
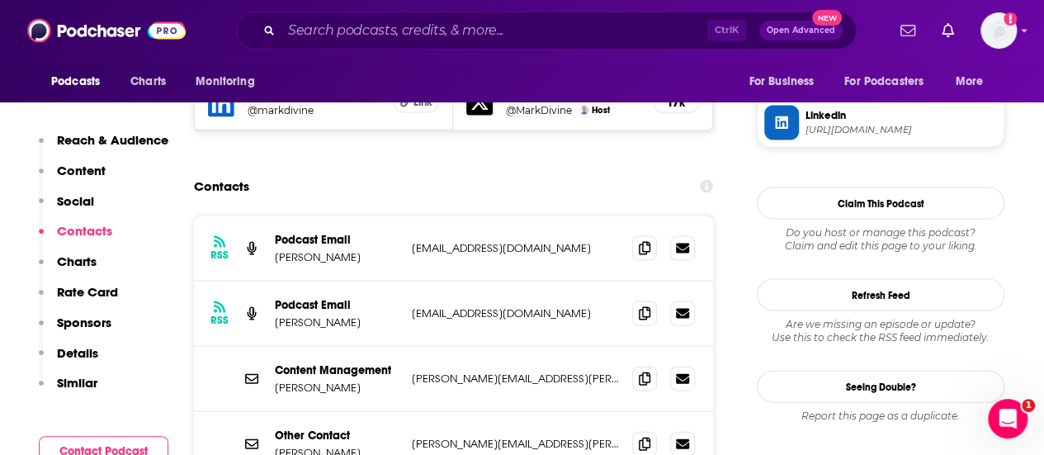
scroll to position [1569, 0]
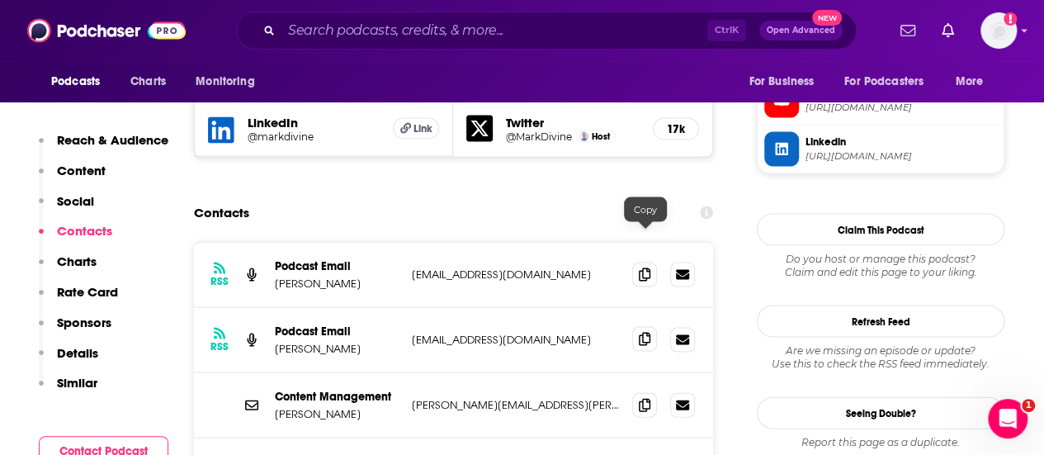
click at [645, 333] on icon at bounding box center [645, 339] width 12 height 13
click at [411, 29] on input "Search podcasts, credits, & more..." at bounding box center [495, 30] width 426 height 26
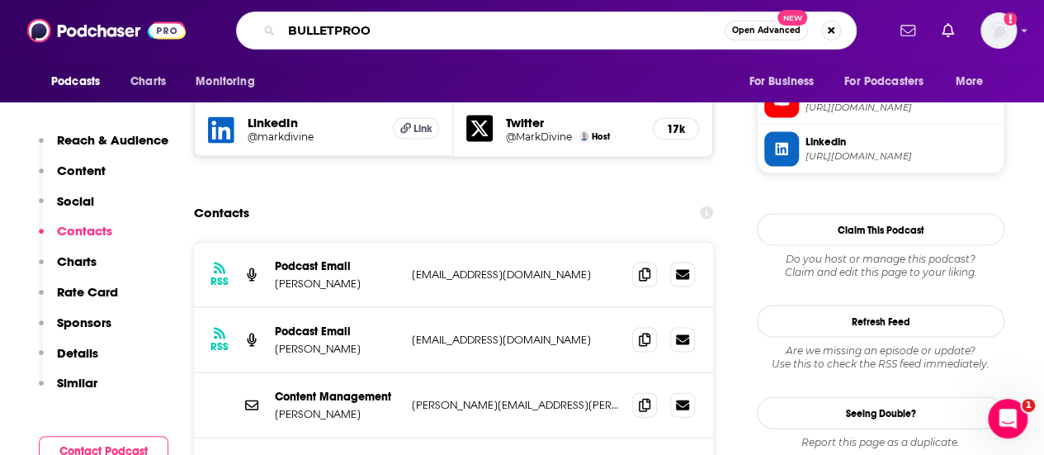
type input "BULLETPROOF"
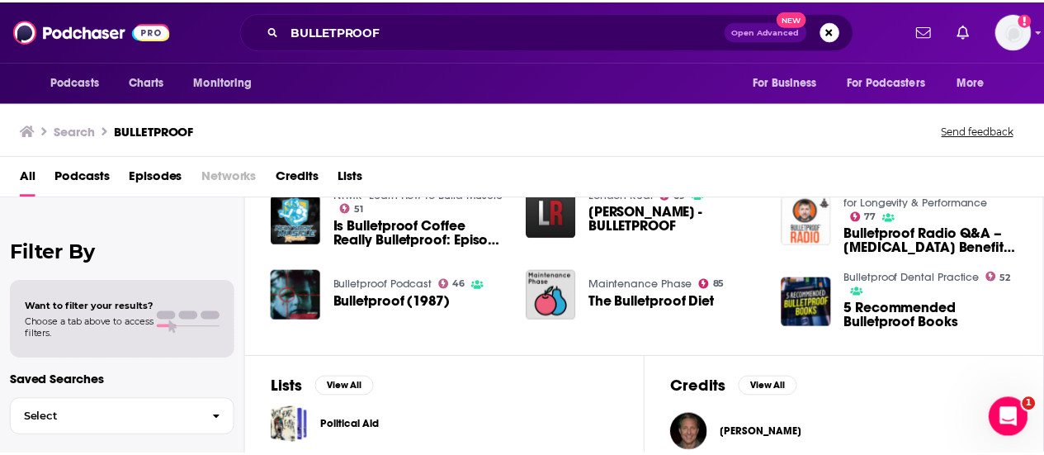
scroll to position [372, 0]
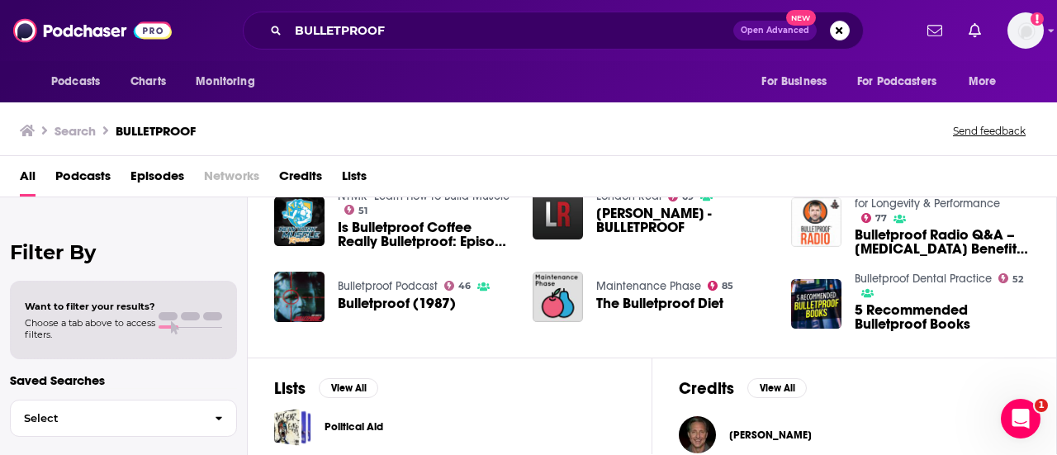
click at [778, 432] on span "[PERSON_NAME]" at bounding box center [770, 434] width 83 height 13
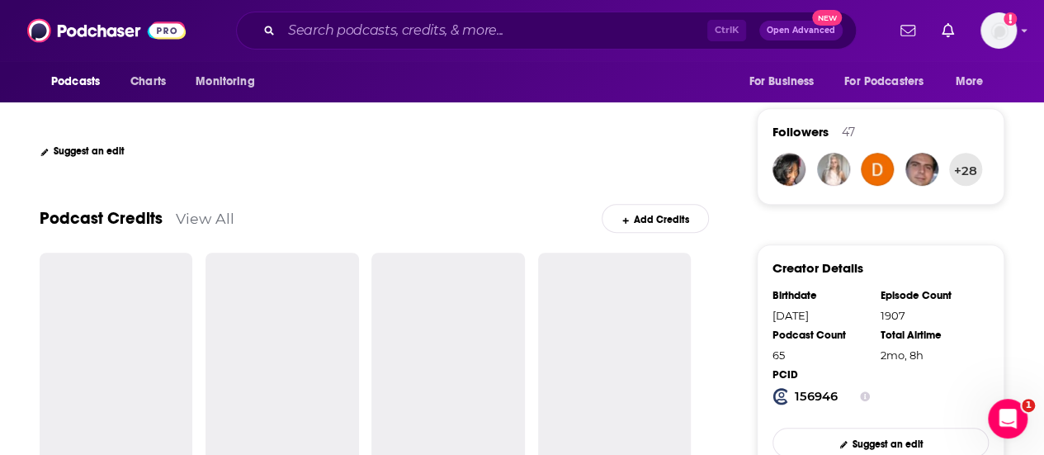
scroll to position [413, 0]
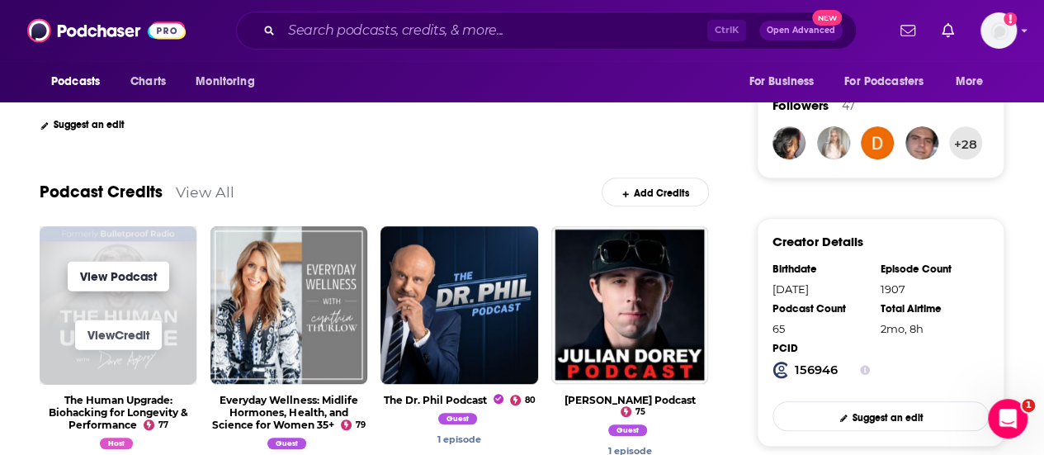
click at [156, 271] on link "View Podcast" at bounding box center [119, 276] width 102 height 30
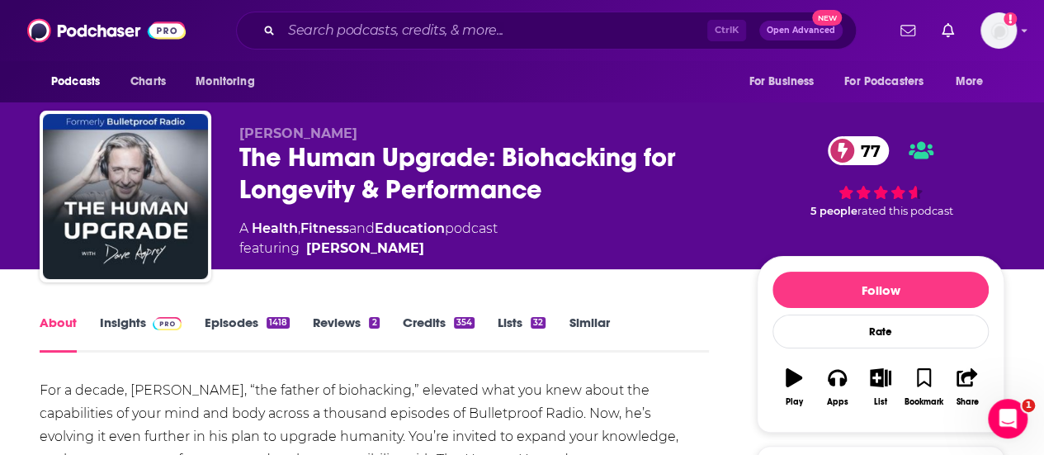
click at [133, 326] on link "Insights" at bounding box center [141, 334] width 82 height 38
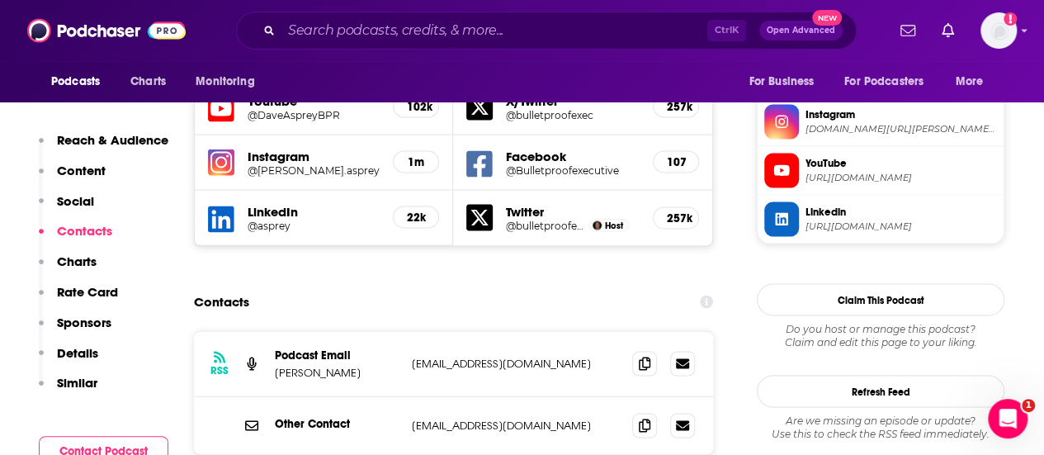
scroll to position [1486, 0]
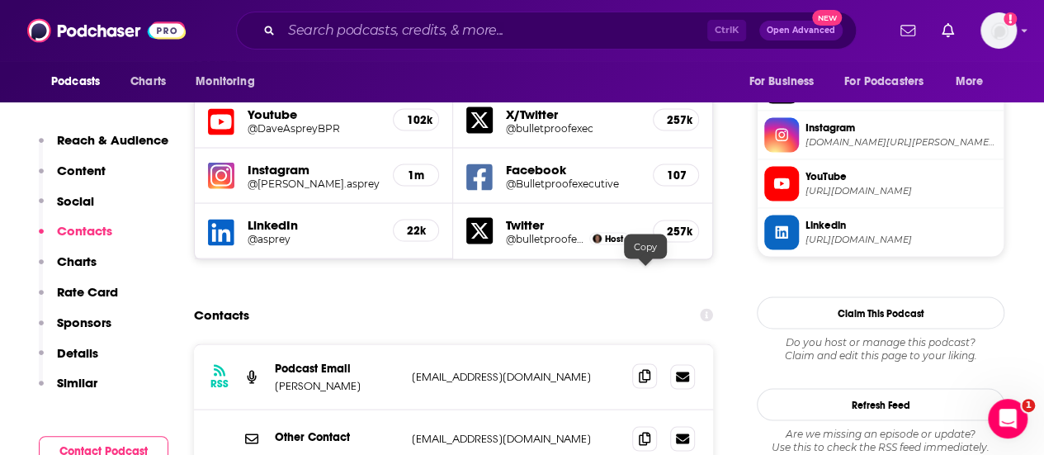
click at [649, 369] on icon at bounding box center [645, 375] width 12 height 13
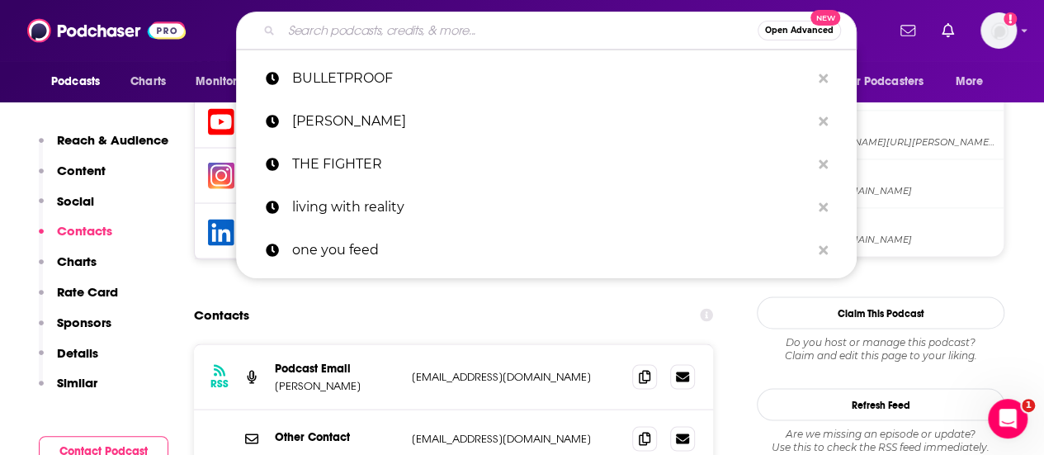
click at [463, 29] on input "Search podcasts, credits, & more..." at bounding box center [520, 30] width 476 height 26
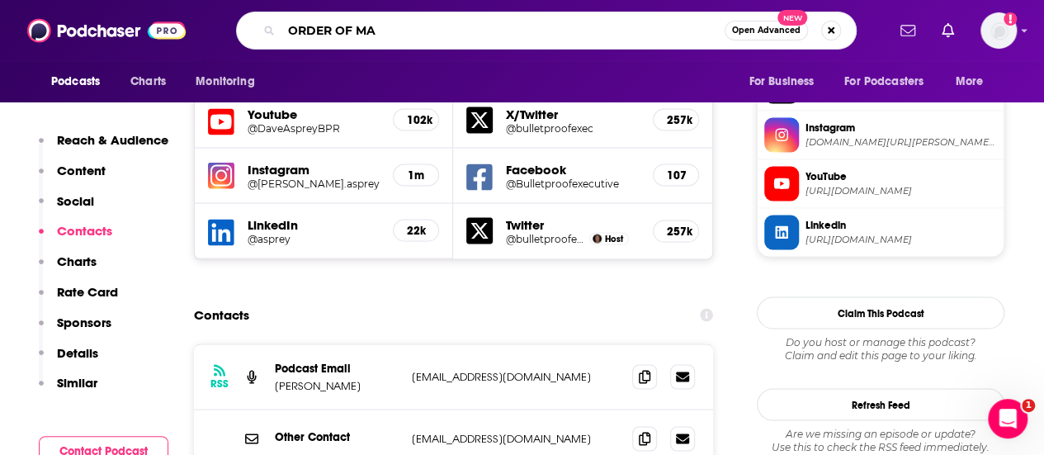
type input "ORDER OF MAN"
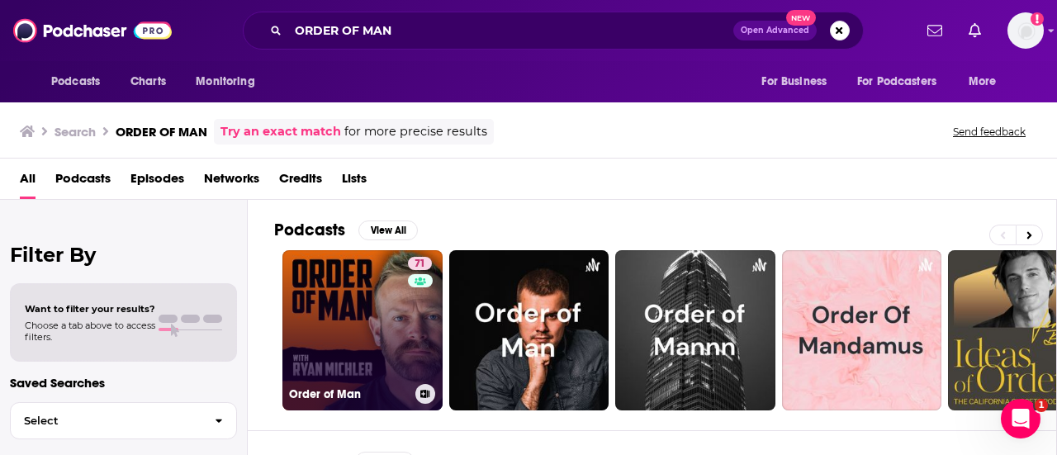
click at [395, 339] on link "71 Order of Man" at bounding box center [362, 330] width 160 height 160
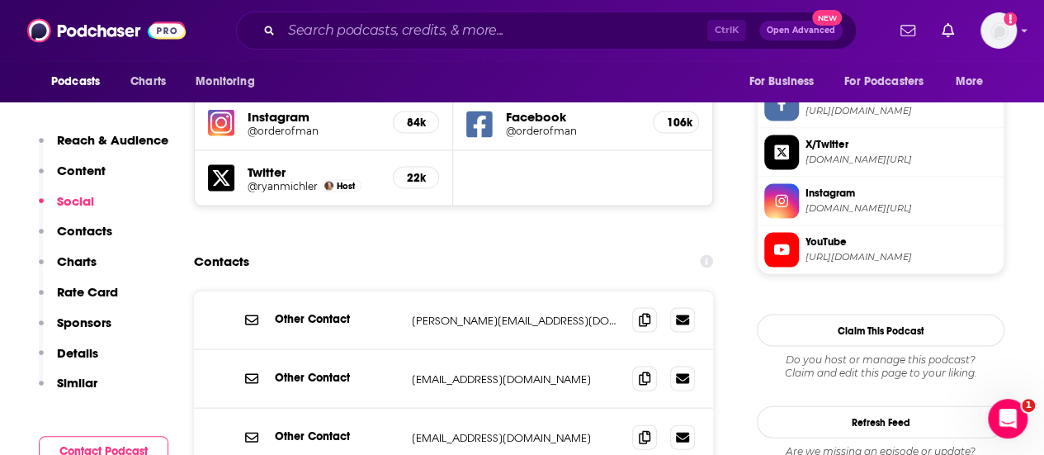
scroll to position [1569, 0]
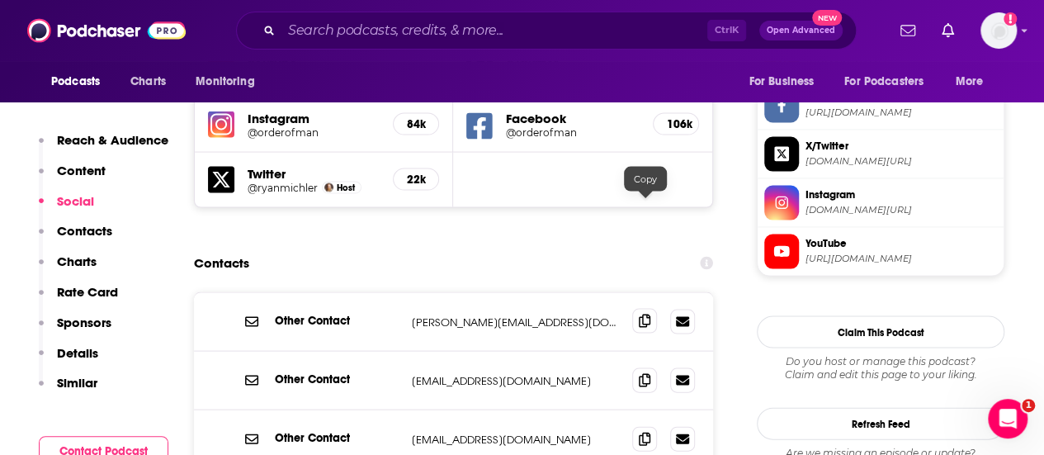
click at [650, 315] on icon at bounding box center [645, 321] width 12 height 13
click at [467, 28] on input "Search podcasts, credits, & more..." at bounding box center [495, 30] width 426 height 26
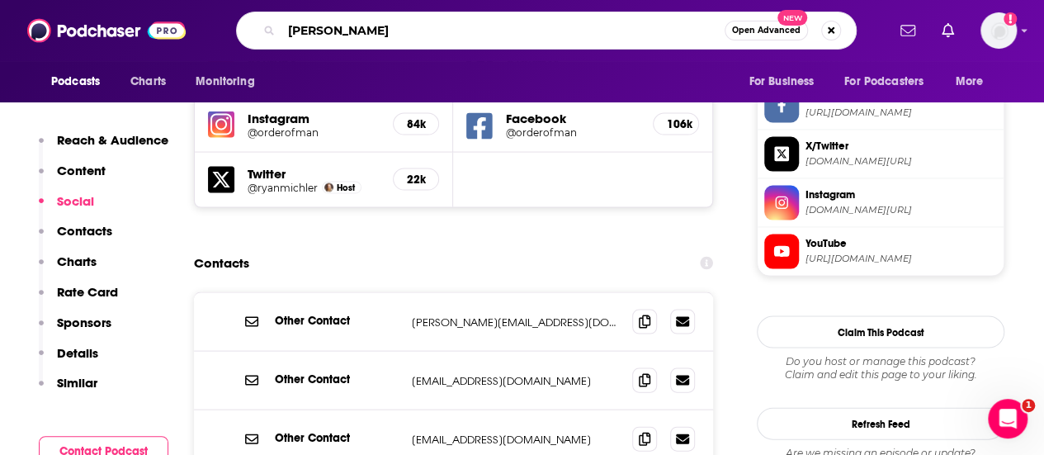
type input "[PERSON_NAME]"
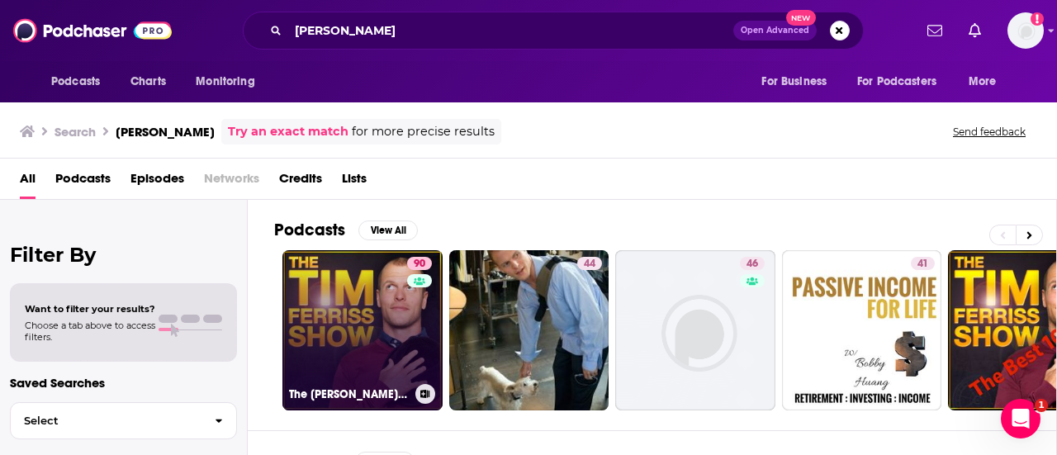
click at [418, 316] on div "90" at bounding box center [421, 320] width 29 height 127
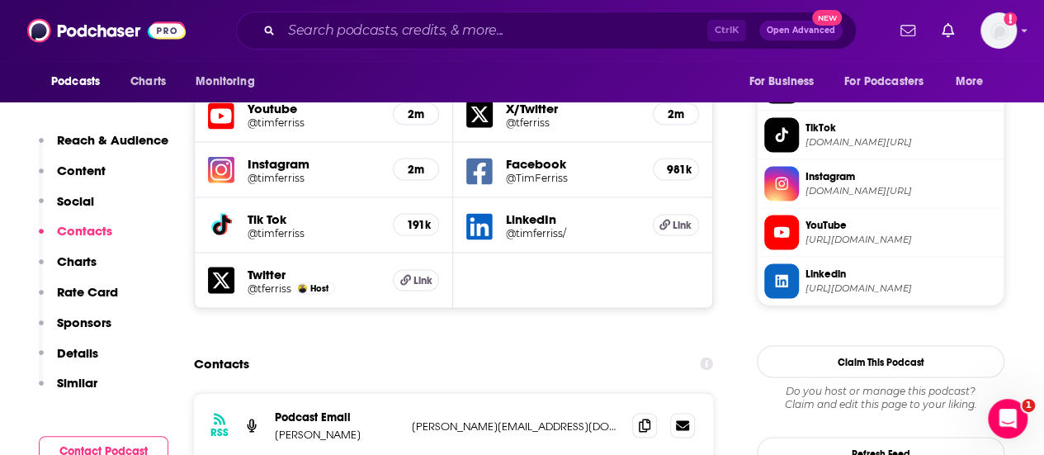
scroll to position [1569, 0]
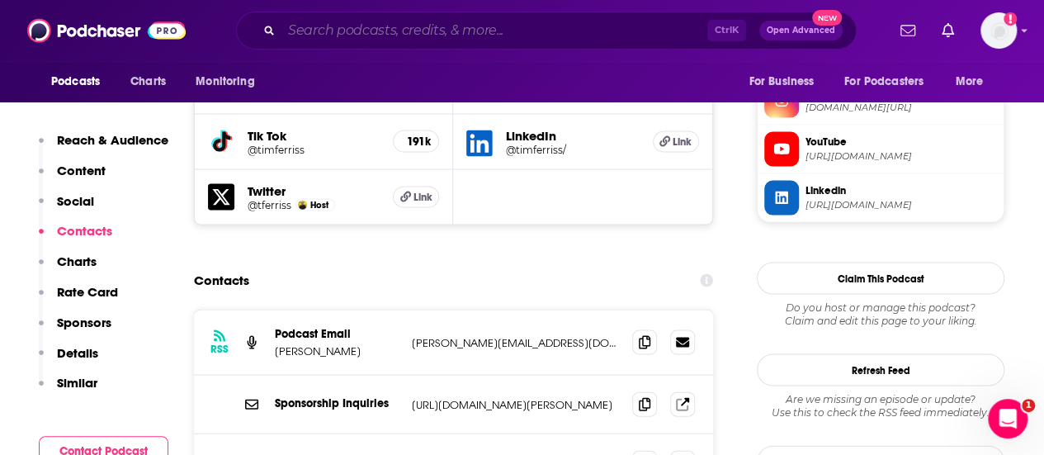
click at [438, 34] on input "Search podcasts, credits, & more..." at bounding box center [495, 30] width 426 height 26
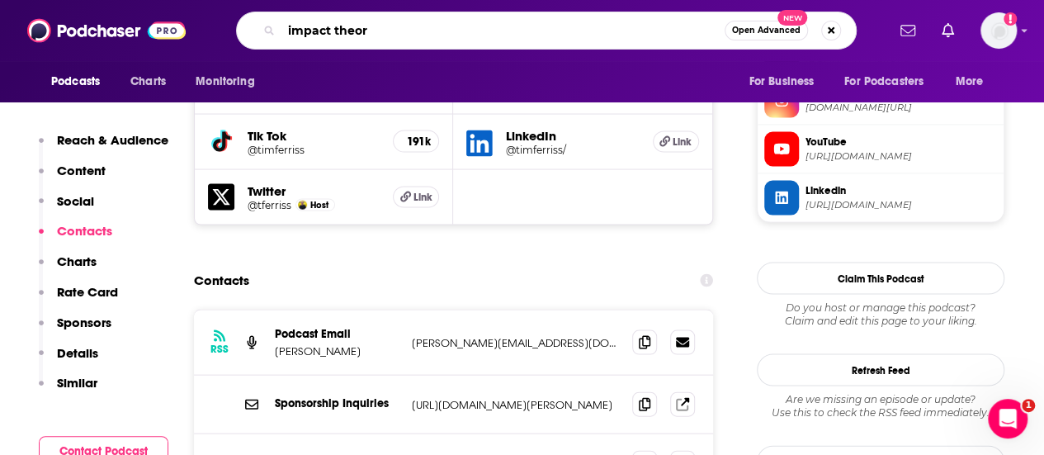
type input "impact theory"
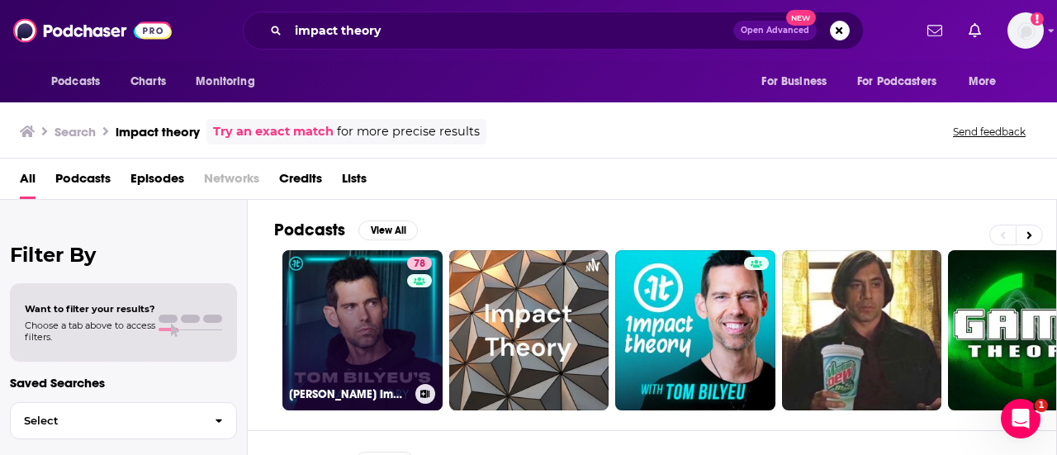
click at [357, 331] on link "78 [PERSON_NAME] Impact Theory" at bounding box center [362, 330] width 160 height 160
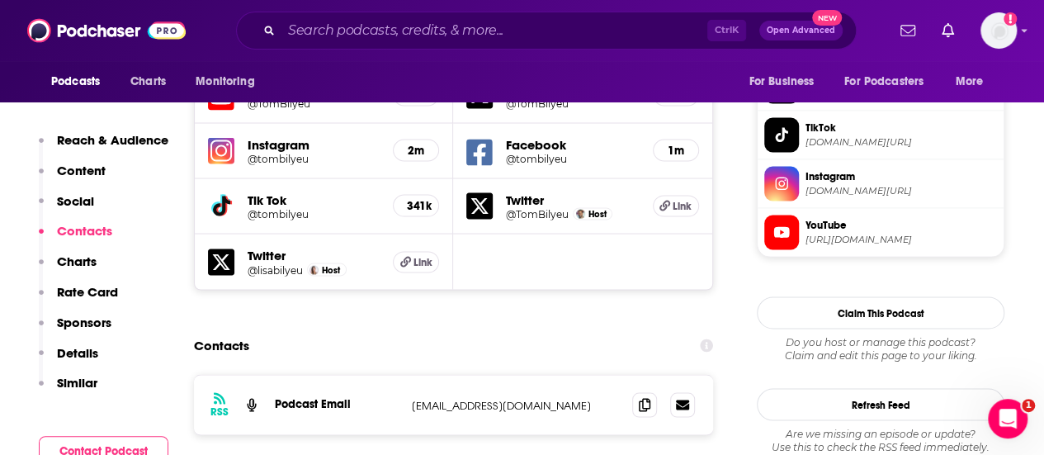
scroll to position [1569, 0]
